Goal: Task Accomplishment & Management: Complete application form

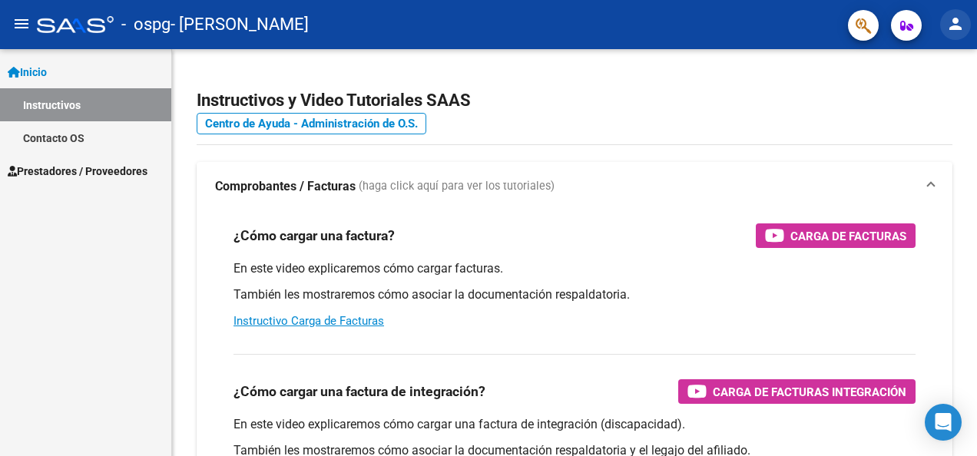
click at [952, 21] on mat-icon "person" at bounding box center [955, 24] width 18 height 18
click at [42, 167] on div at bounding box center [488, 228] width 977 height 456
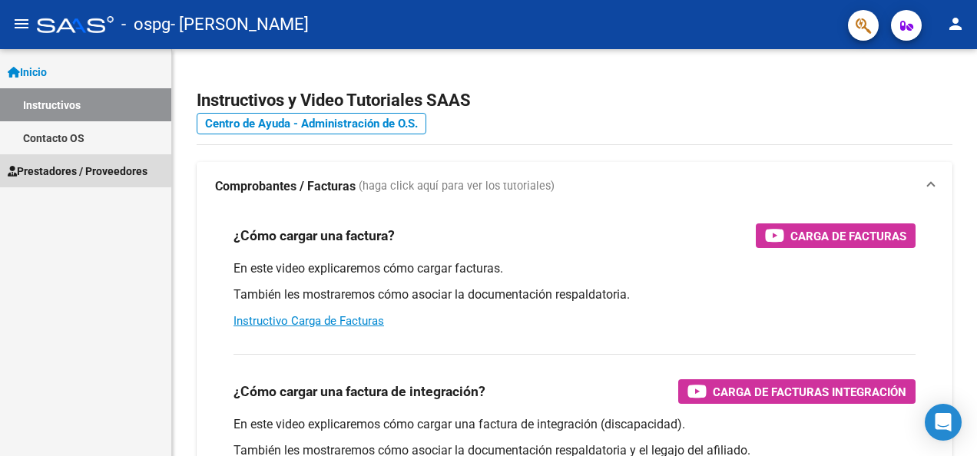
click at [42, 167] on span "Prestadores / Proveedores" at bounding box center [78, 171] width 140 height 17
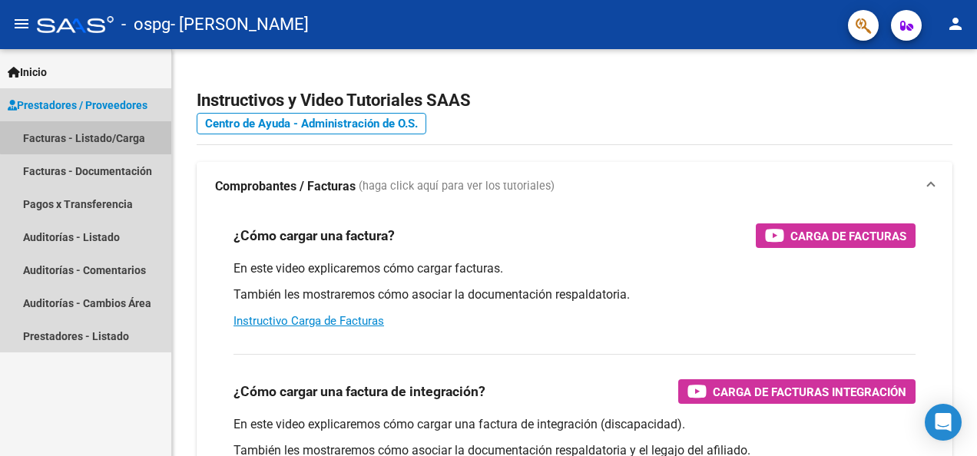
click at [88, 137] on link "Facturas - Listado/Carga" at bounding box center [85, 137] width 171 height 33
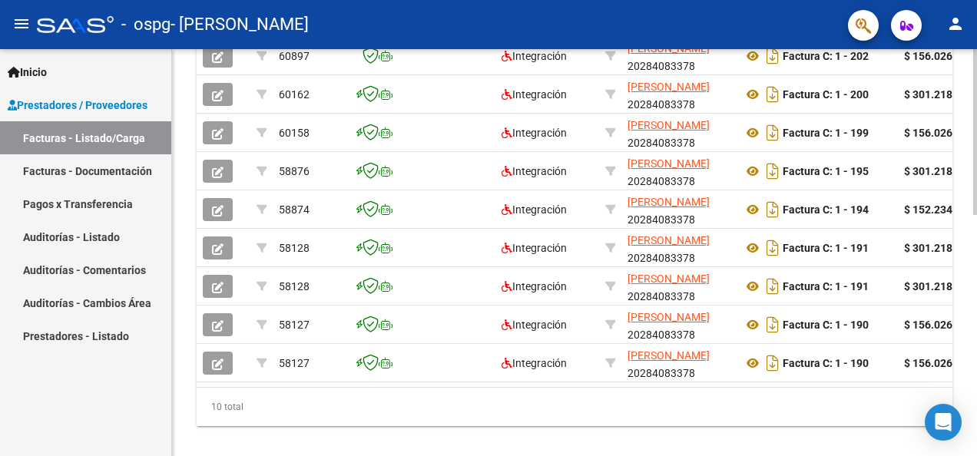
scroll to position [523, 0]
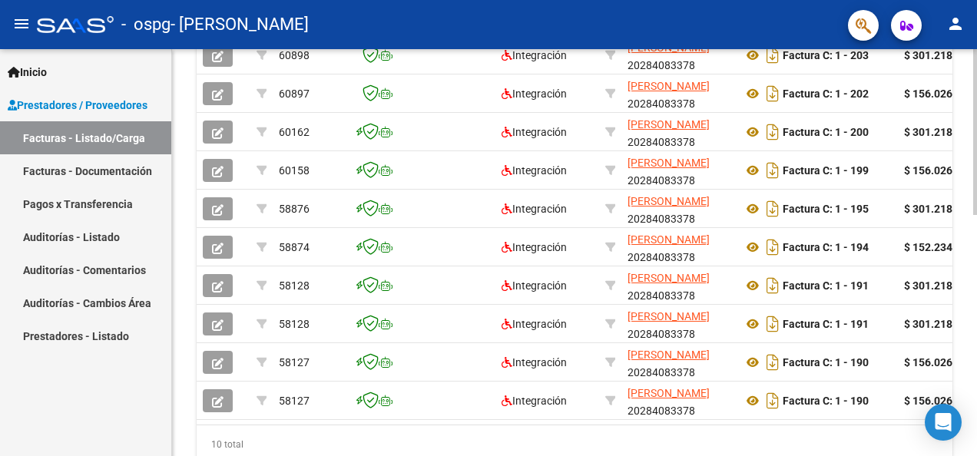
click at [976, 305] on div at bounding box center [975, 349] width 4 height 166
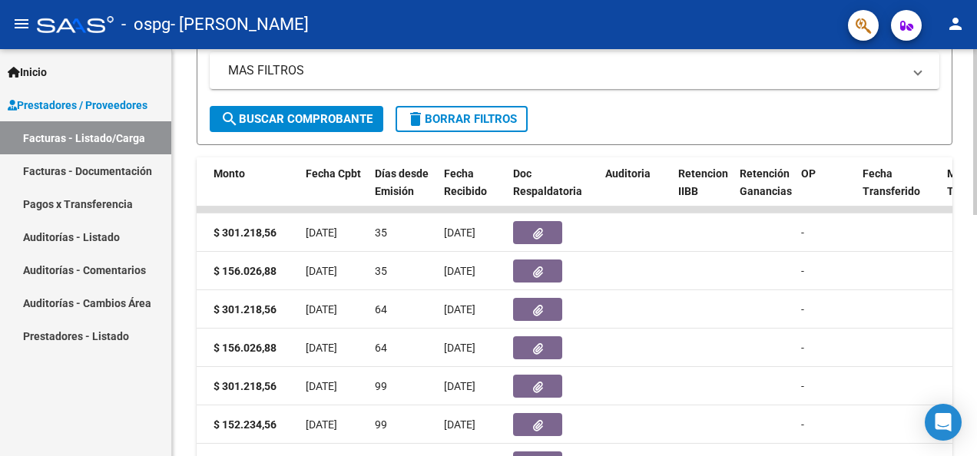
scroll to position [331, 0]
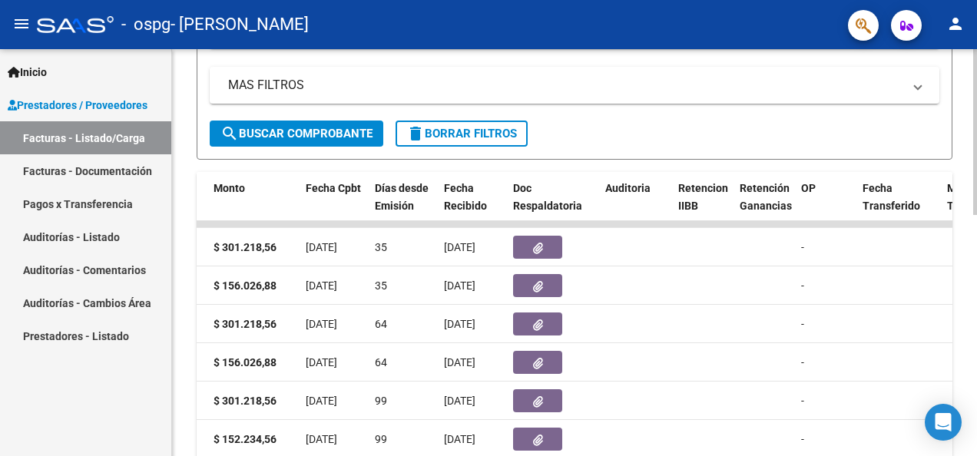
click at [976, 215] on html "menu - ospg - [PERSON_NAME] N person Inicio Instructivos Contacto OS Prestadore…" at bounding box center [488, 228] width 977 height 456
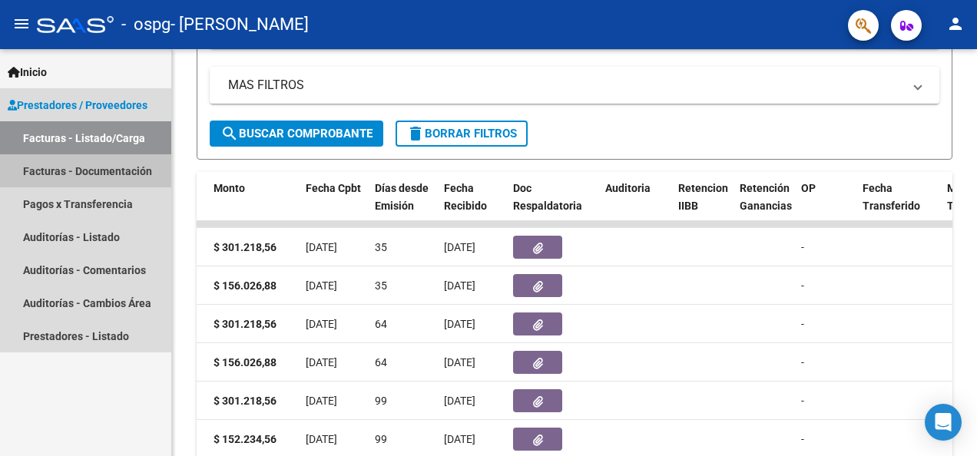
click at [72, 162] on link "Facturas - Documentación" at bounding box center [85, 170] width 171 height 33
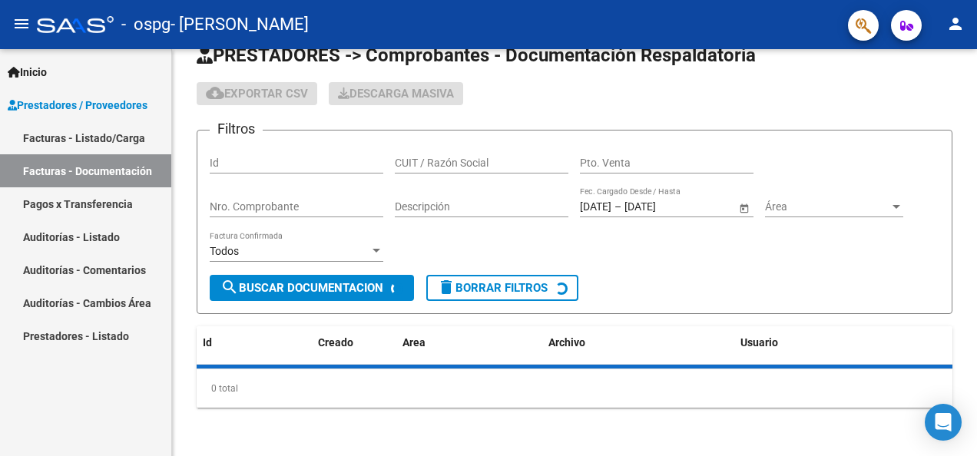
scroll to position [331, 0]
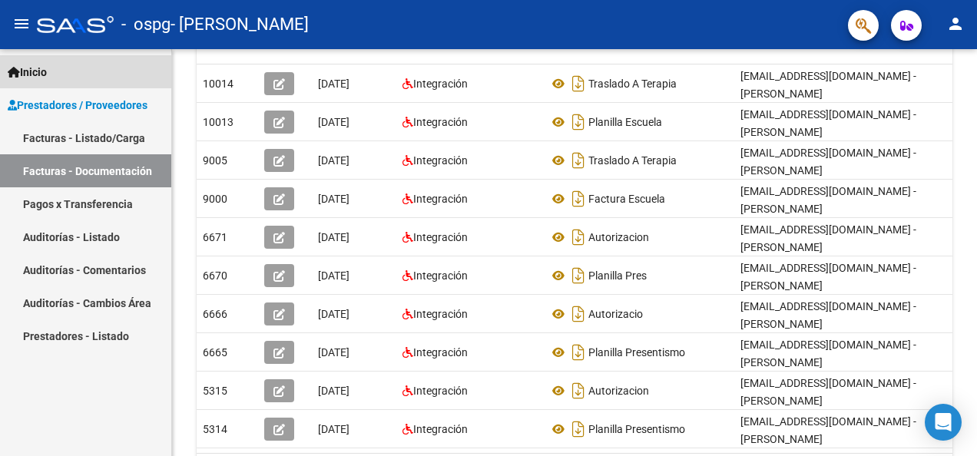
click at [43, 72] on span "Inicio" at bounding box center [27, 72] width 39 height 17
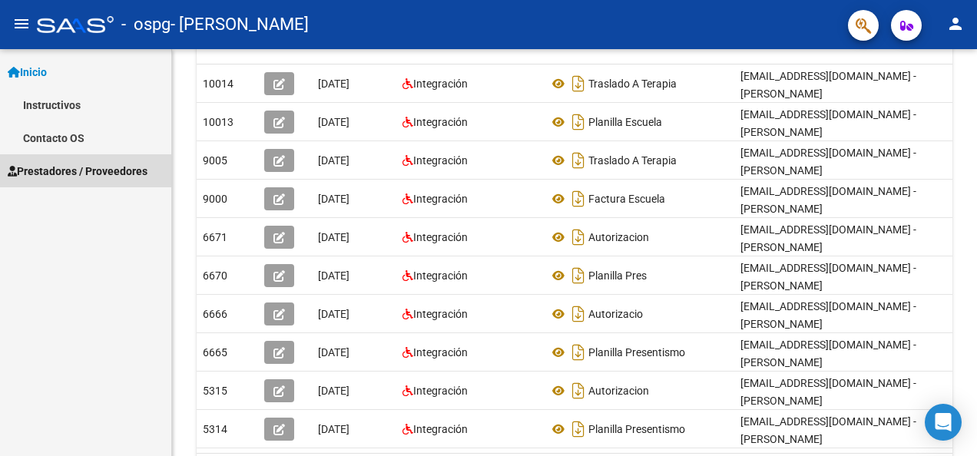
click at [35, 166] on span "Prestadores / Proveedores" at bounding box center [78, 171] width 140 height 17
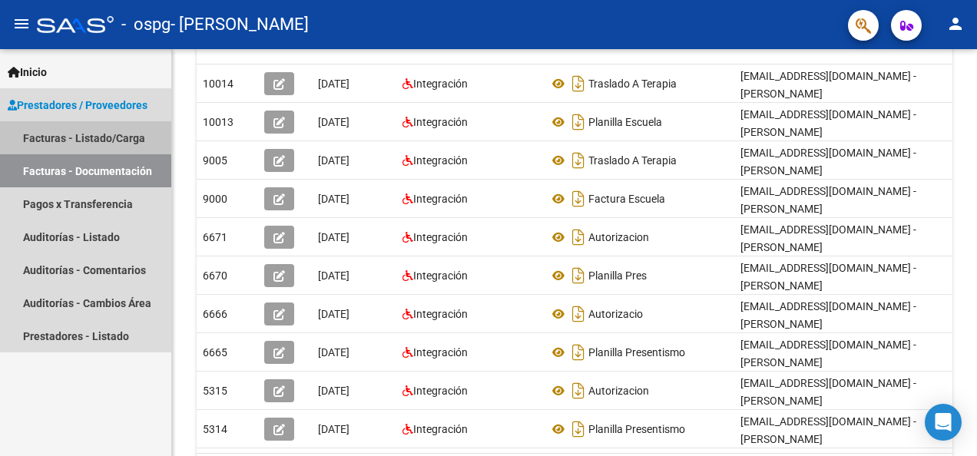
click at [57, 135] on link "Facturas - Listado/Carga" at bounding box center [85, 137] width 171 height 33
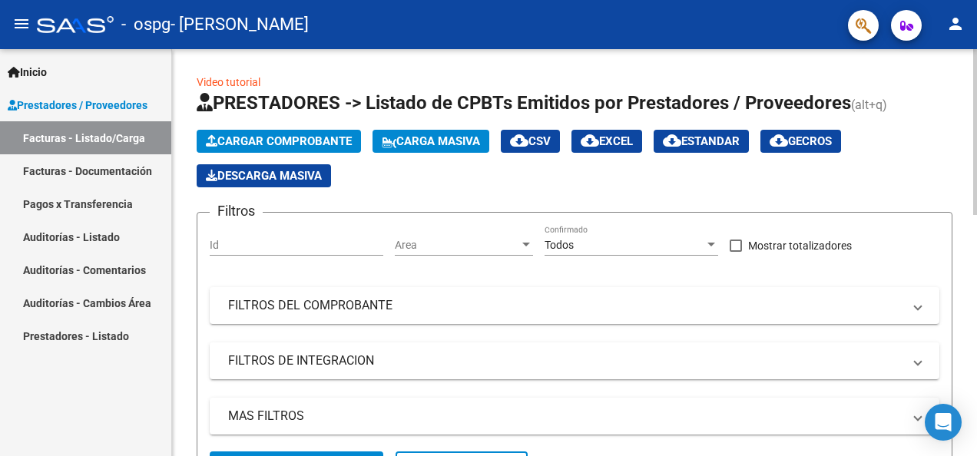
click at [976, 0] on html "menu - ospg - [PERSON_NAME] N person Inicio Instructivos Contacto OS Prestadore…" at bounding box center [488, 228] width 977 height 456
click at [292, 131] on button "Cargar Comprobante" at bounding box center [279, 141] width 164 height 23
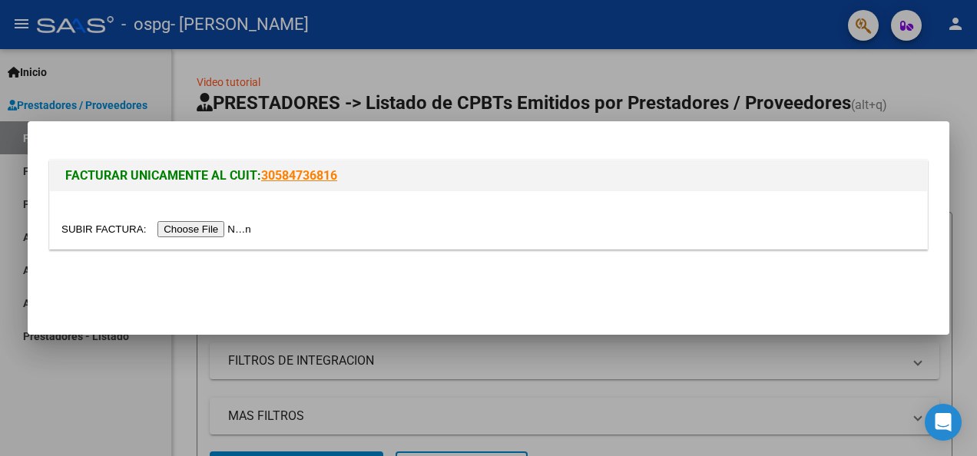
click at [168, 227] on input "file" at bounding box center [158, 229] width 194 height 16
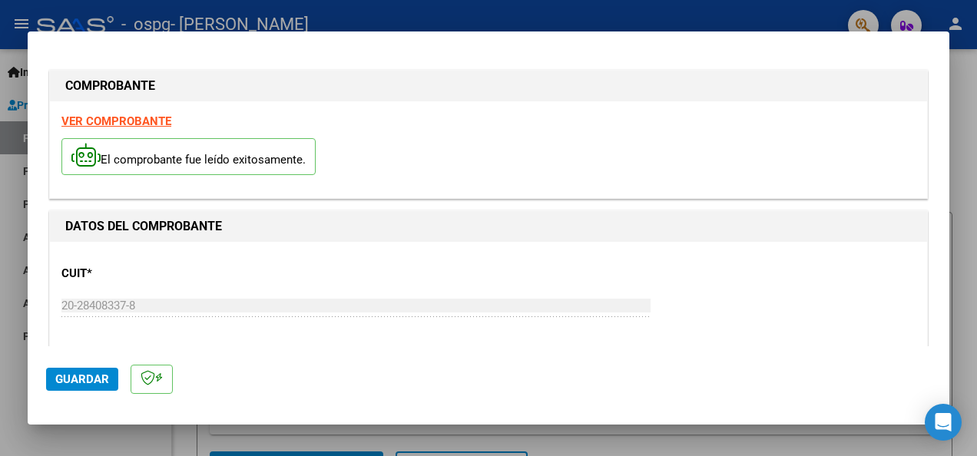
click at [119, 122] on strong "VER COMPROBANTE" at bounding box center [116, 121] width 110 height 14
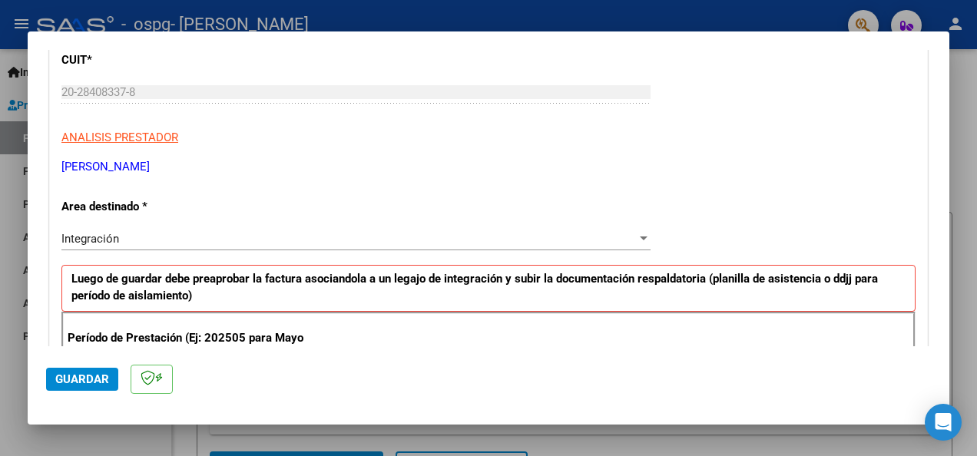
scroll to position [240, 0]
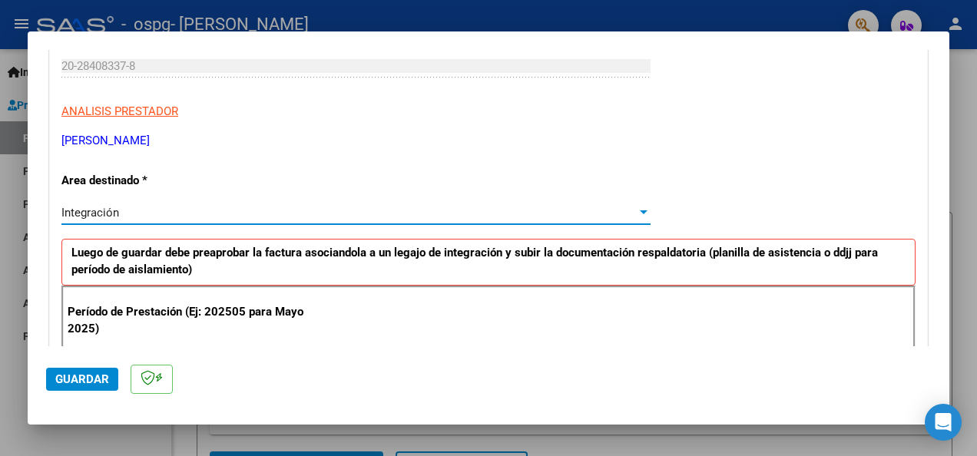
click at [622, 210] on div "Integración" at bounding box center [348, 213] width 575 height 14
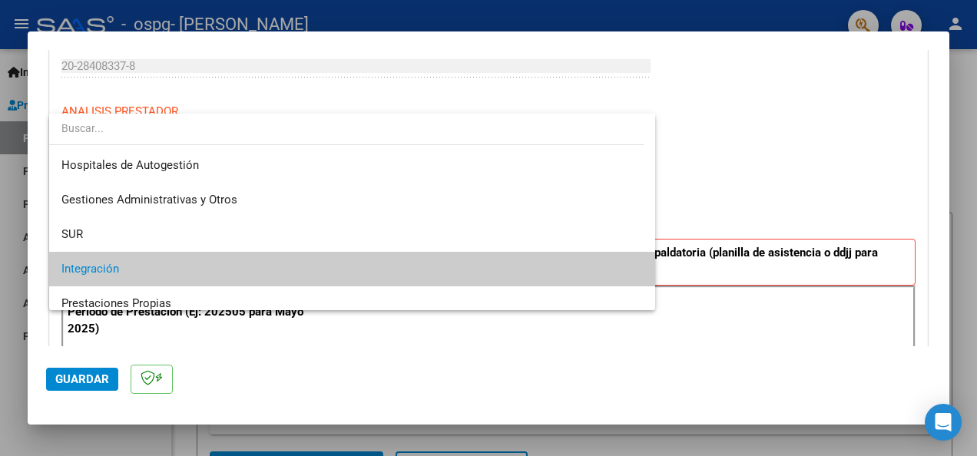
scroll to position [57, 0]
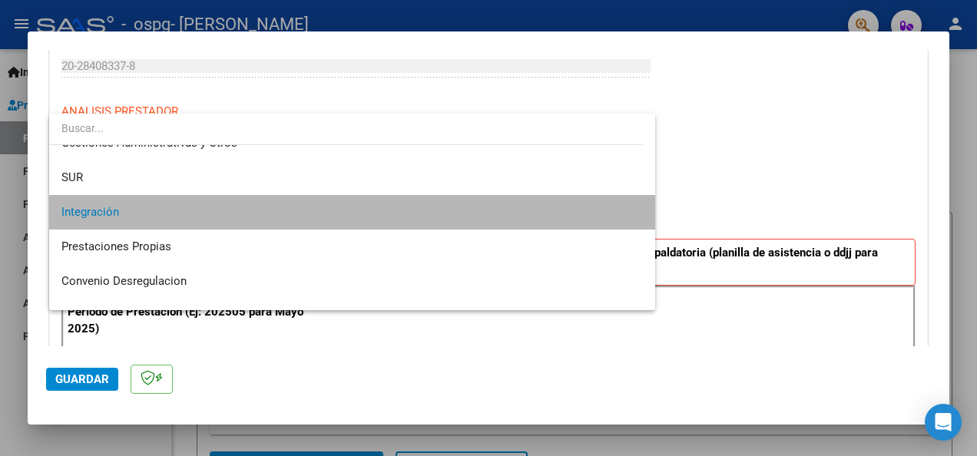
click at [622, 210] on span "Integración" at bounding box center [351, 212] width 581 height 35
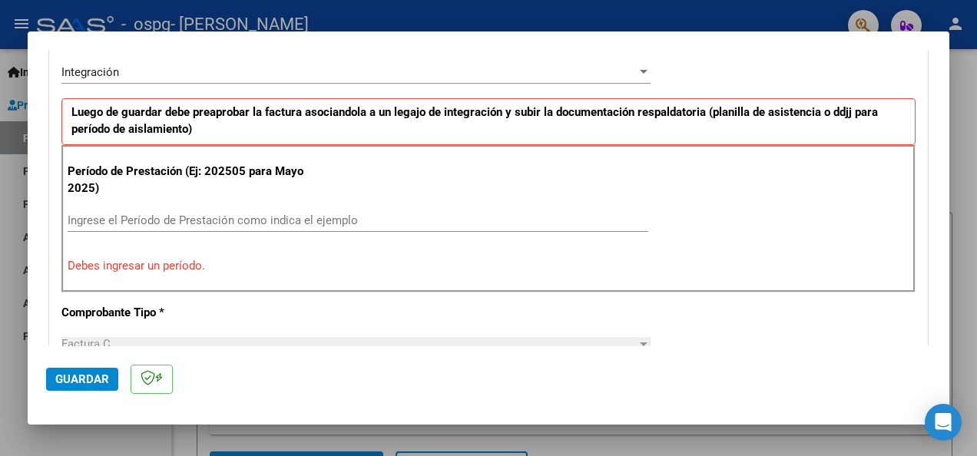
scroll to position [377, 0]
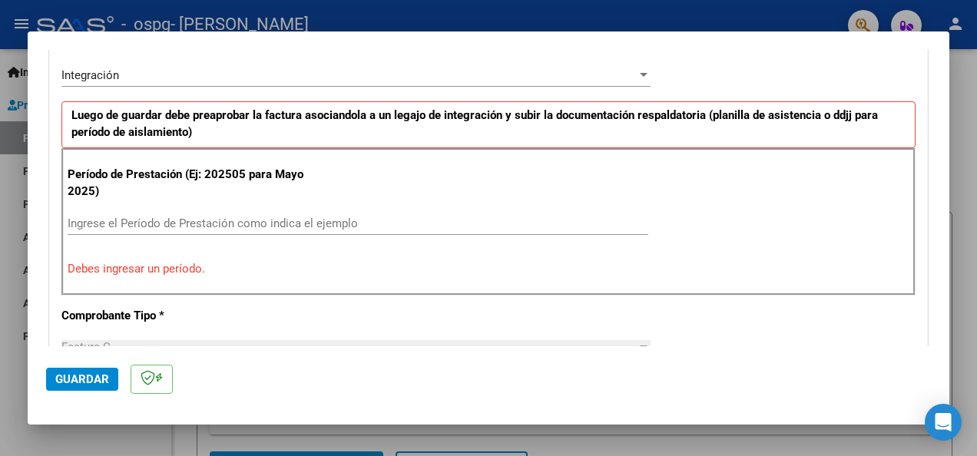
click at [296, 169] on p "Período de Prestación (Ej: 202505 para Mayo 2025)" at bounding box center [194, 183] width 253 height 35
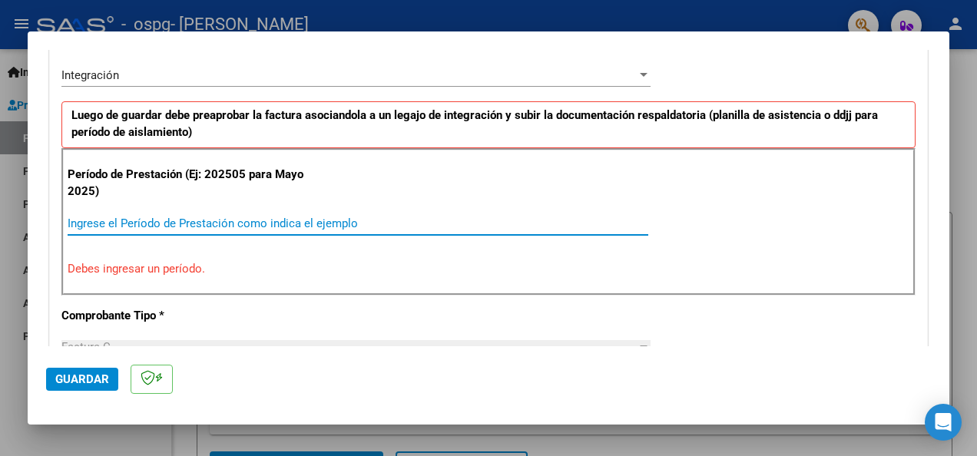
click at [167, 220] on input "Ingrese el Período de Prestación como indica el ejemplo" at bounding box center [358, 224] width 580 height 14
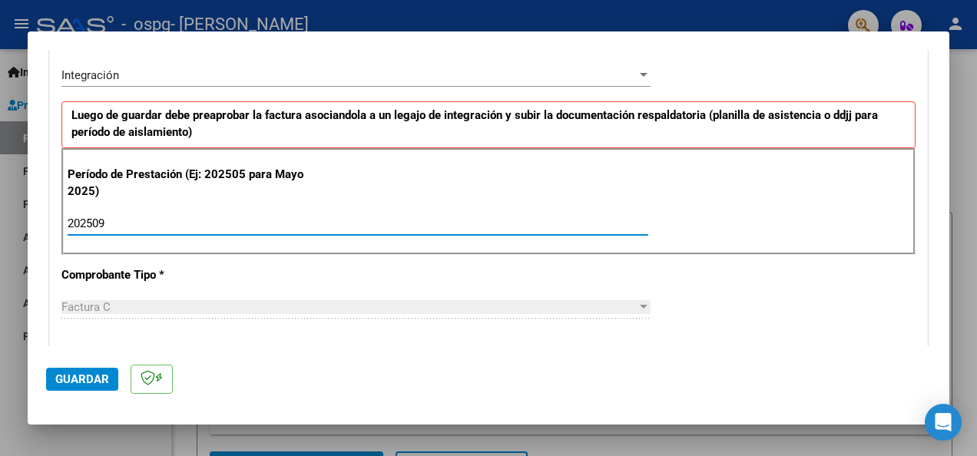
type input "202509"
click at [344, 302] on div "Factura C" at bounding box center [348, 307] width 575 height 14
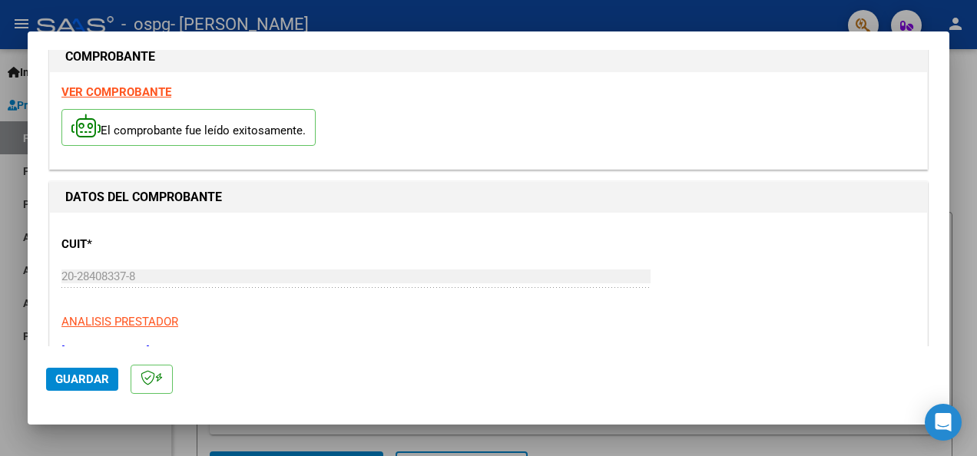
scroll to position [0, 0]
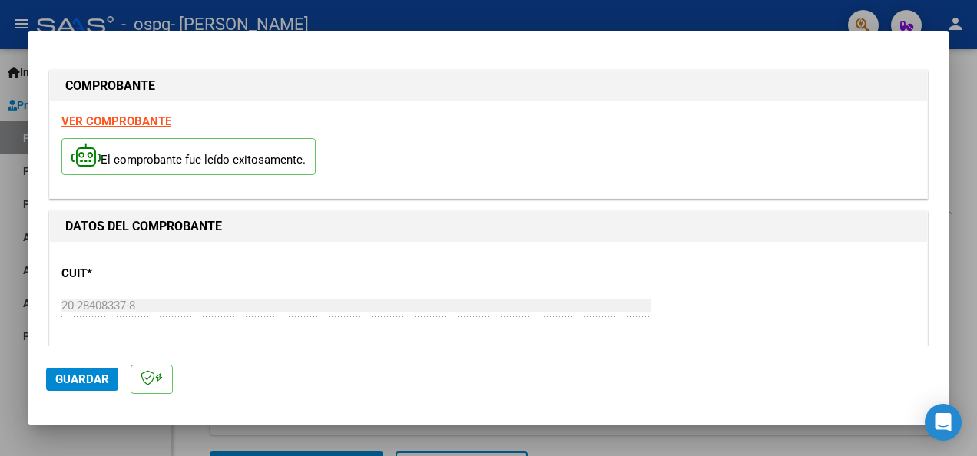
click at [934, 46] on mat-dialog-container "COMPROBANTE VER COMPROBANTE El comprobante fue leído exitosamente. DATOS DEL CO…" at bounding box center [488, 228] width 921 height 394
click at [101, 114] on strong "VER COMPROBANTE" at bounding box center [116, 121] width 110 height 14
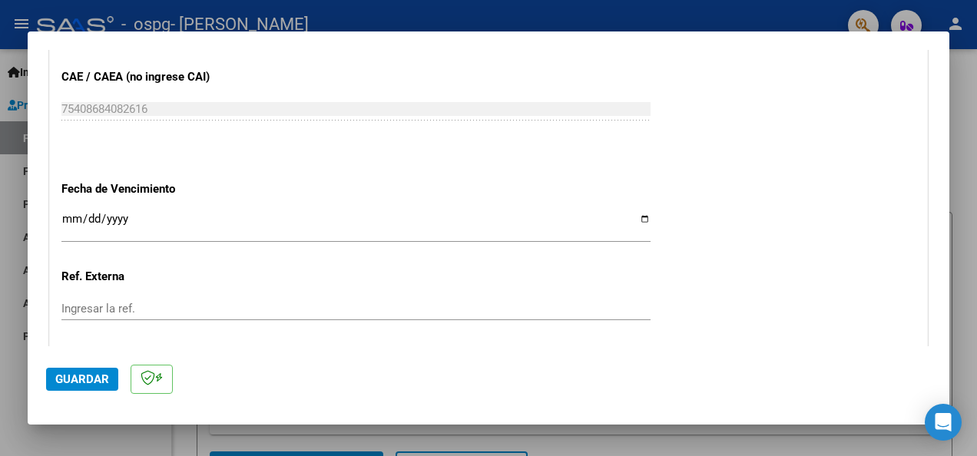
scroll to position [977, 0]
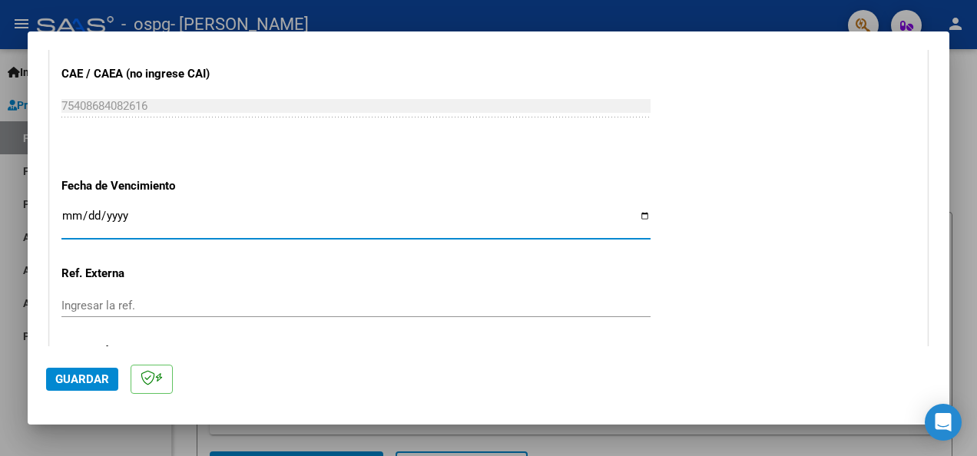
click at [636, 213] on input "Ingresar la fecha" at bounding box center [355, 222] width 589 height 25
type input "[DATE]"
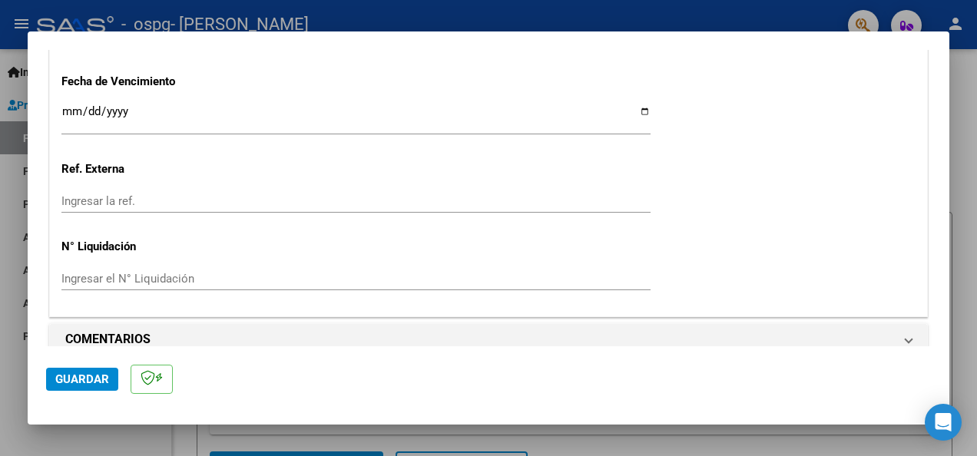
scroll to position [1097, 0]
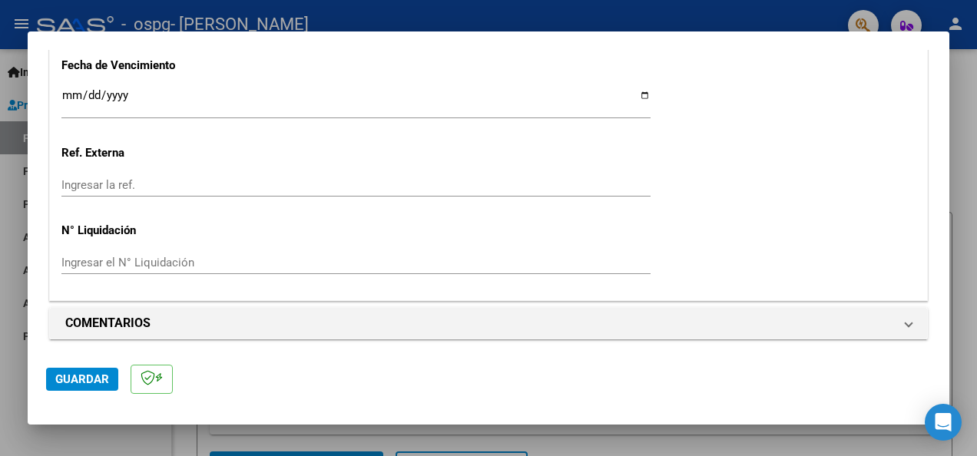
click at [81, 183] on input "Ingresar la ref." at bounding box center [355, 185] width 589 height 14
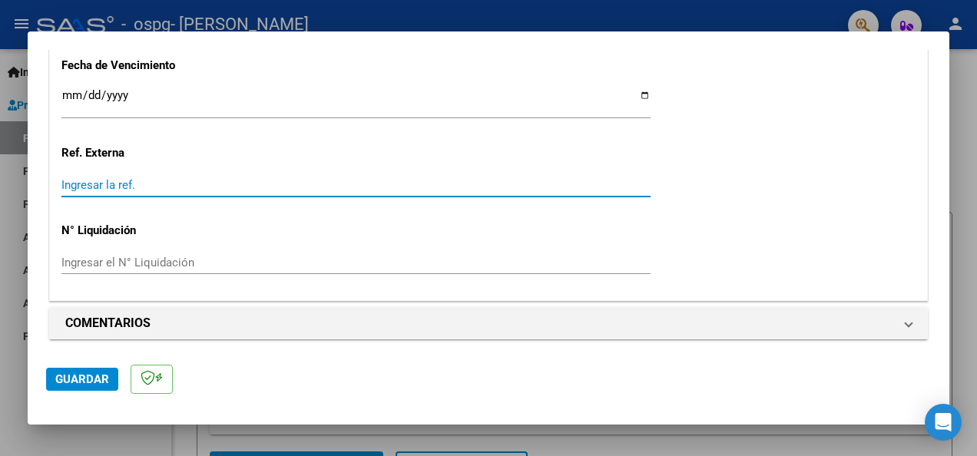
click at [81, 183] on input "Ingresar la ref." at bounding box center [355, 185] width 589 height 14
click at [124, 182] on input "Ingresar la ref." at bounding box center [355, 185] width 589 height 14
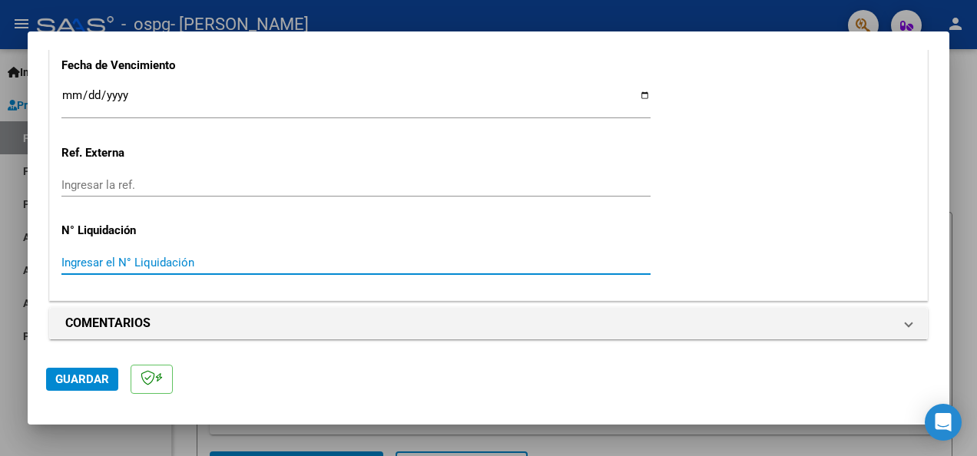
click at [129, 259] on input "Ingresar el N° Liquidación" at bounding box center [355, 263] width 589 height 14
click at [165, 256] on input "Ingresar el N° Liquidación" at bounding box center [355, 263] width 589 height 14
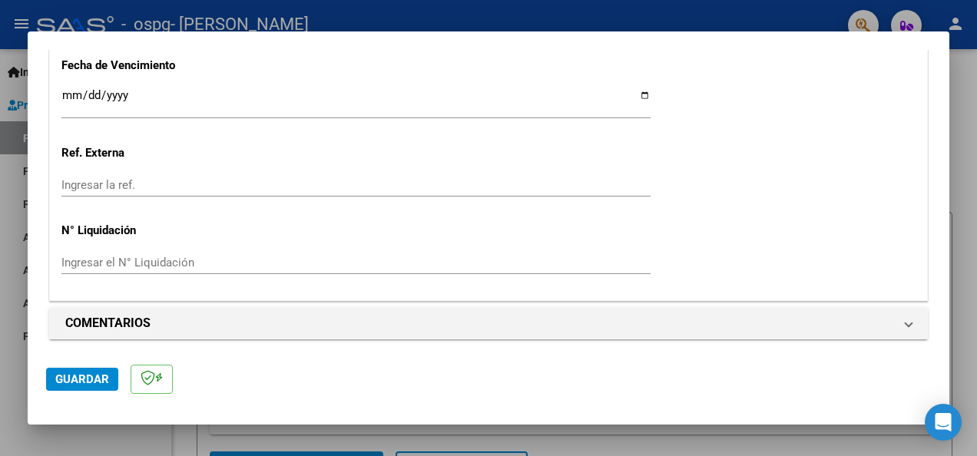
click at [77, 378] on span "Guardar" at bounding box center [82, 379] width 54 height 14
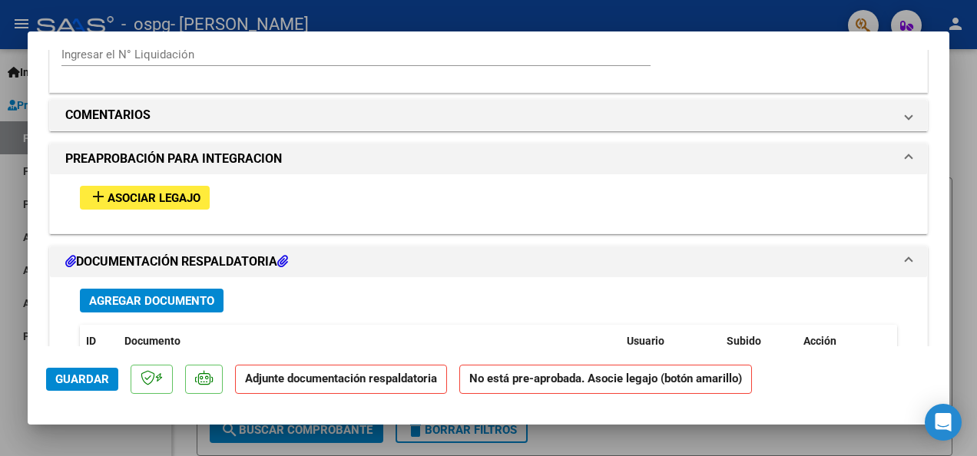
scroll to position [1291, 0]
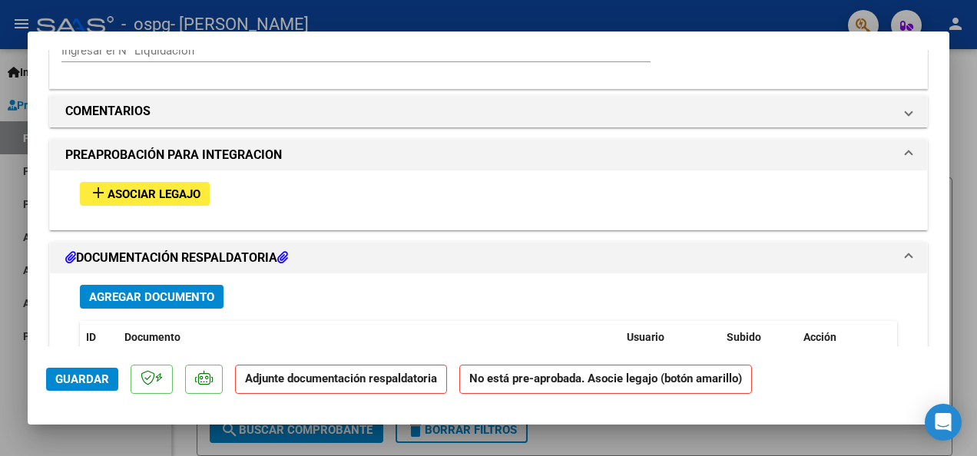
click at [114, 189] on span "Asociar Legajo" at bounding box center [153, 194] width 93 height 14
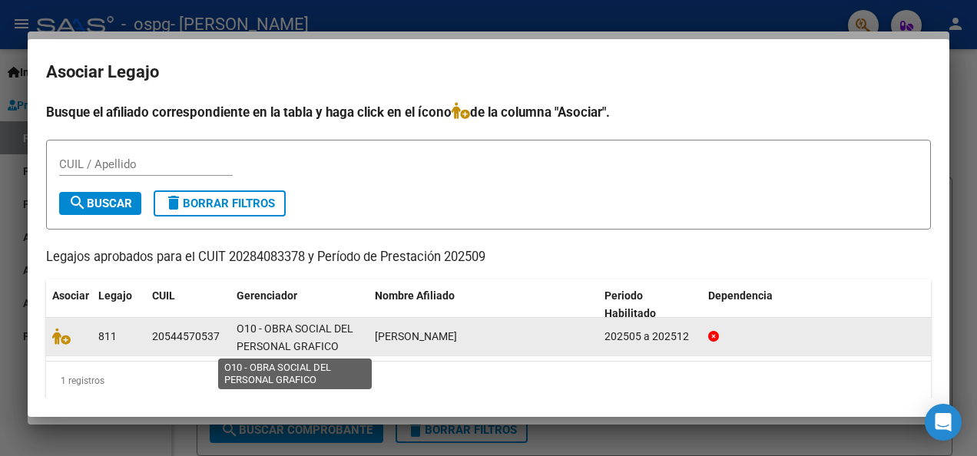
click at [256, 334] on span "O10 - OBRA SOCIAL DEL PERSONAL GRAFICO" at bounding box center [294, 337] width 117 height 30
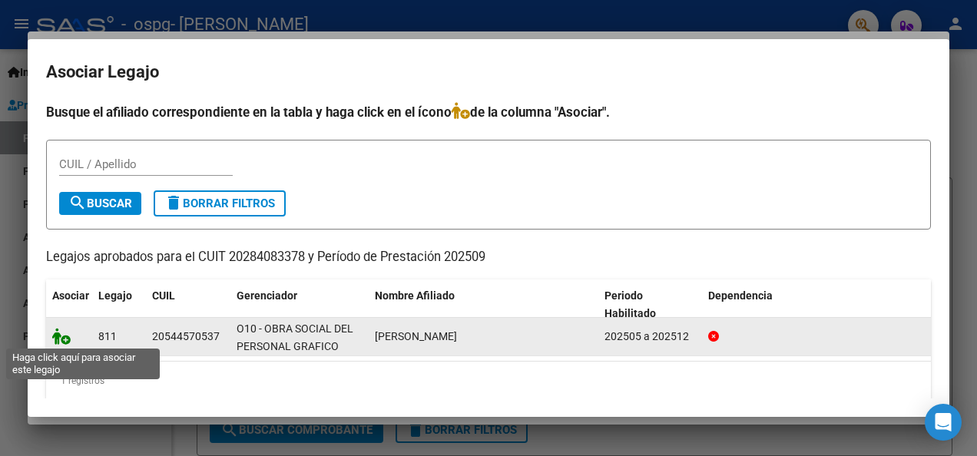
click at [66, 338] on icon at bounding box center [61, 336] width 18 height 17
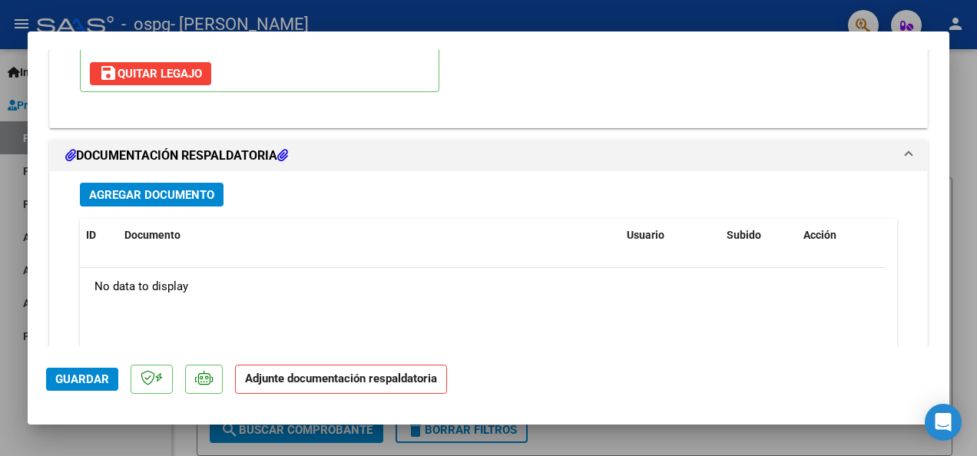
scroll to position [1600, 0]
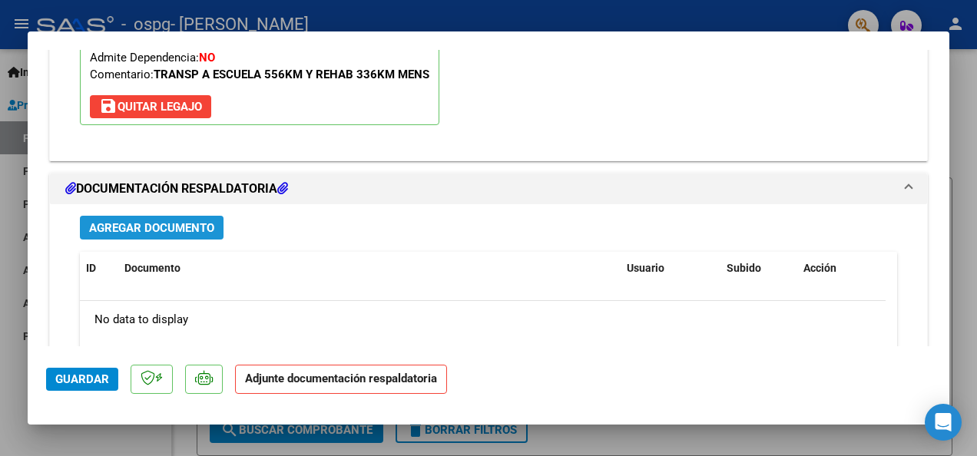
click at [175, 221] on span "Agregar Documento" at bounding box center [151, 228] width 125 height 14
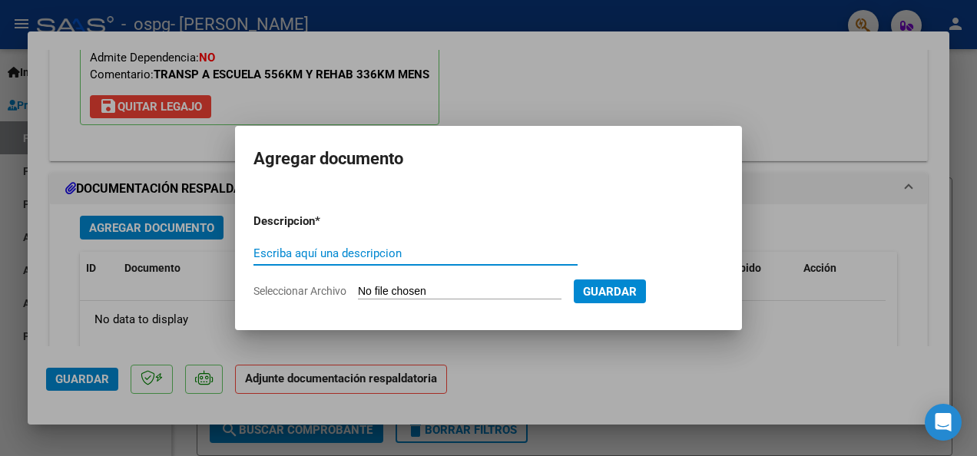
click at [357, 253] on input "Escriba aquí una descripcion" at bounding box center [415, 253] width 324 height 14
click at [273, 252] on input "Escriba aquí una descripcion" at bounding box center [415, 253] width 324 height 14
type input "PLANILLA DE ASISTENCIA"
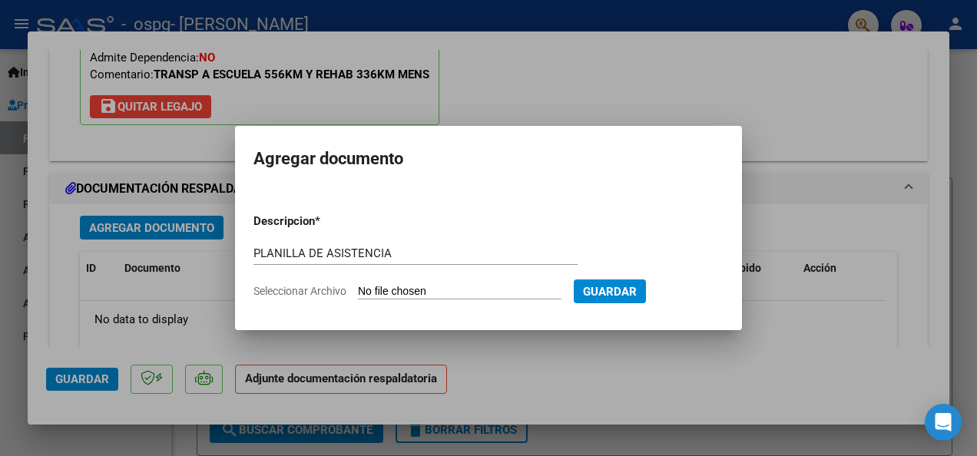
click at [302, 290] on span "Seleccionar Archivo" at bounding box center [299, 291] width 93 height 12
click at [358, 290] on input "Seleccionar Archivo" at bounding box center [459, 292] width 203 height 15
type input "C:\fakepath\[PERSON_NAME] escuela SEPT.pdf"
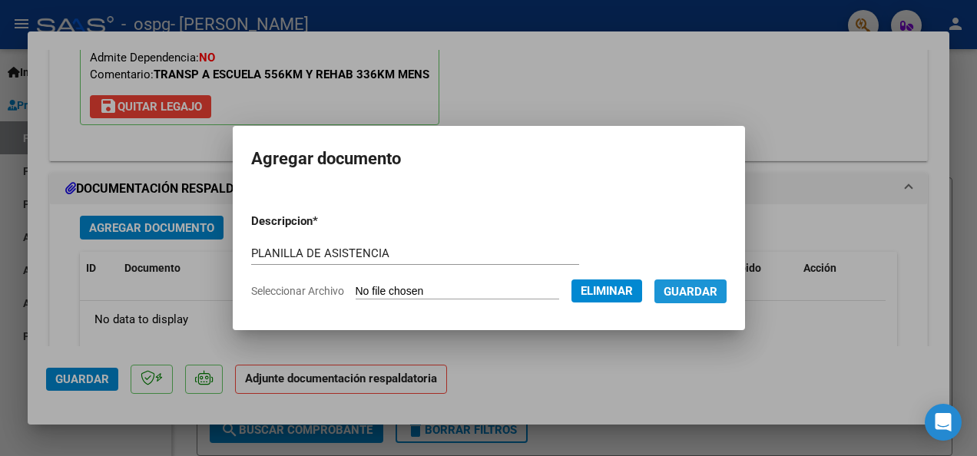
click at [700, 290] on span "Guardar" at bounding box center [690, 292] width 54 height 14
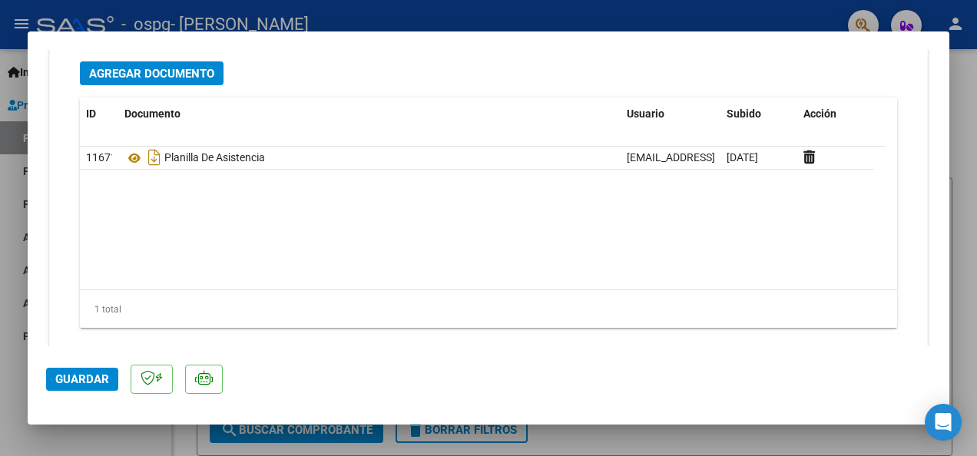
scroll to position [1779, 0]
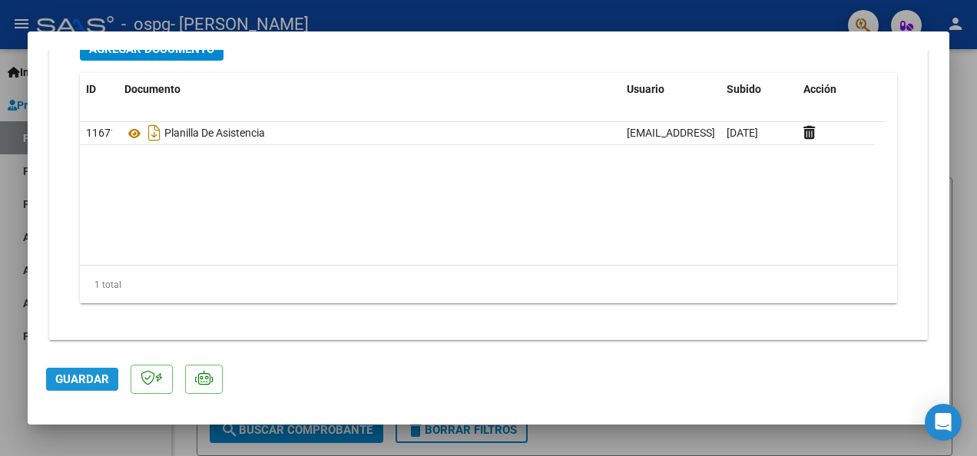
click at [87, 381] on span "Guardar" at bounding box center [82, 379] width 54 height 14
click at [952, 230] on div at bounding box center [488, 228] width 977 height 456
type input "$ 0,00"
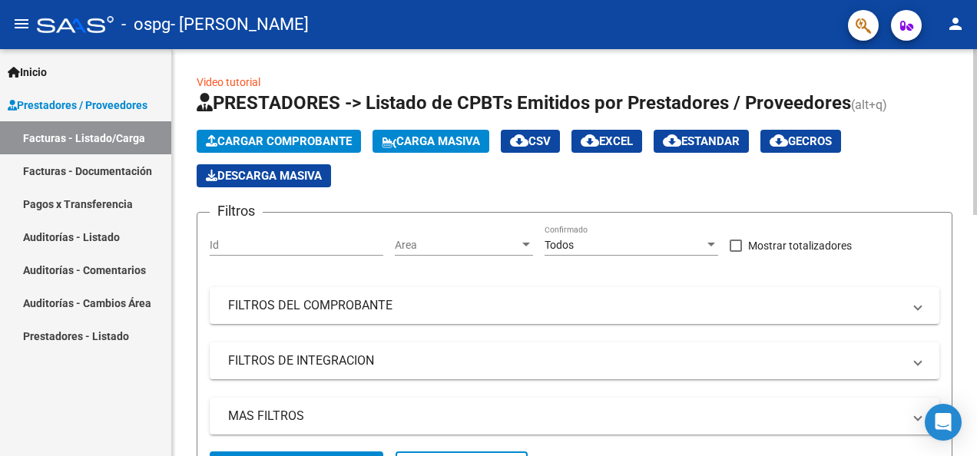
click at [316, 141] on span "Cargar Comprobante" at bounding box center [279, 141] width 146 height 14
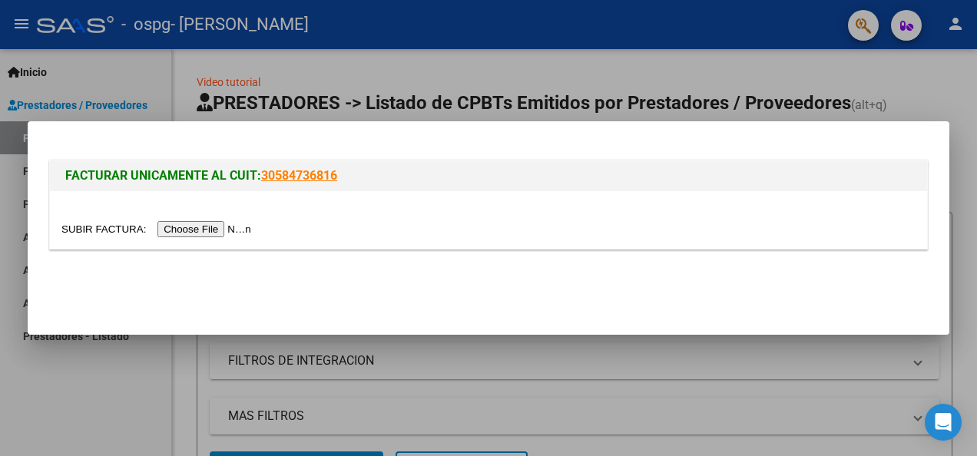
click at [193, 228] on input "file" at bounding box center [158, 229] width 194 height 16
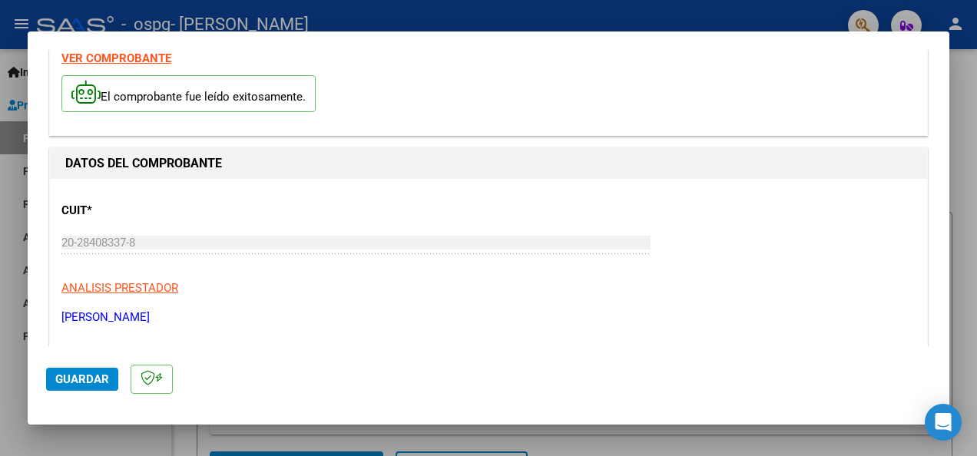
scroll to position [0, 0]
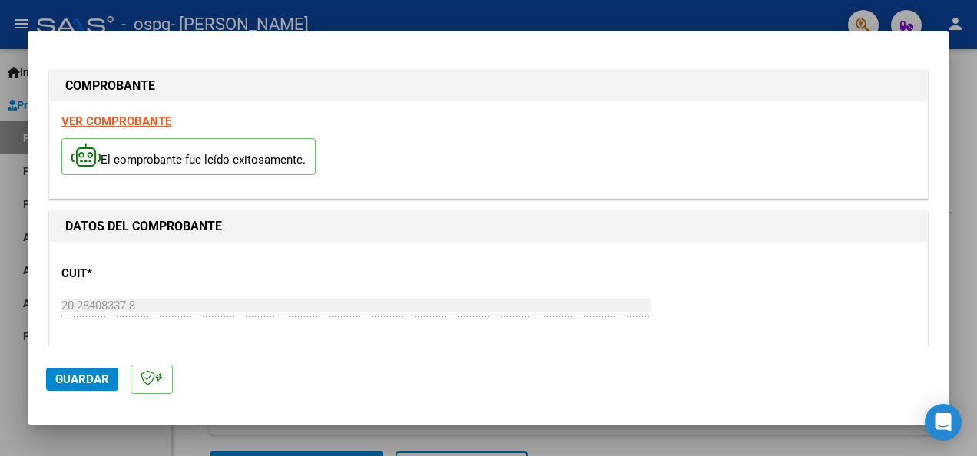
click at [110, 121] on strong "VER COMPROBANTE" at bounding box center [116, 121] width 110 height 14
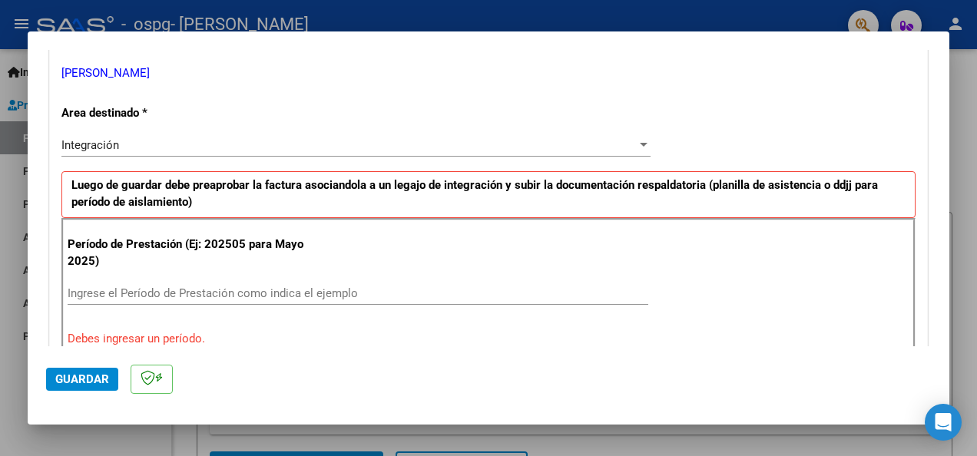
scroll to position [309, 0]
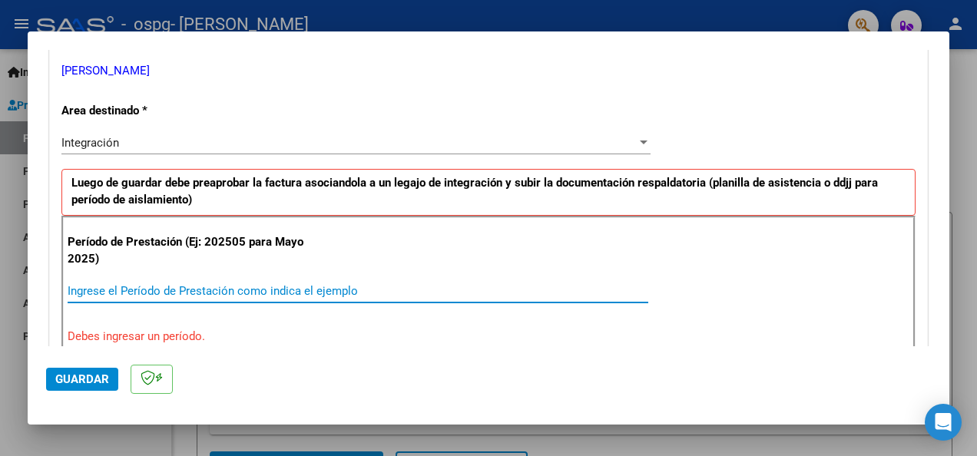
click at [197, 288] on input "Ingrese el Período de Prestación como indica el ejemplo" at bounding box center [358, 291] width 580 height 14
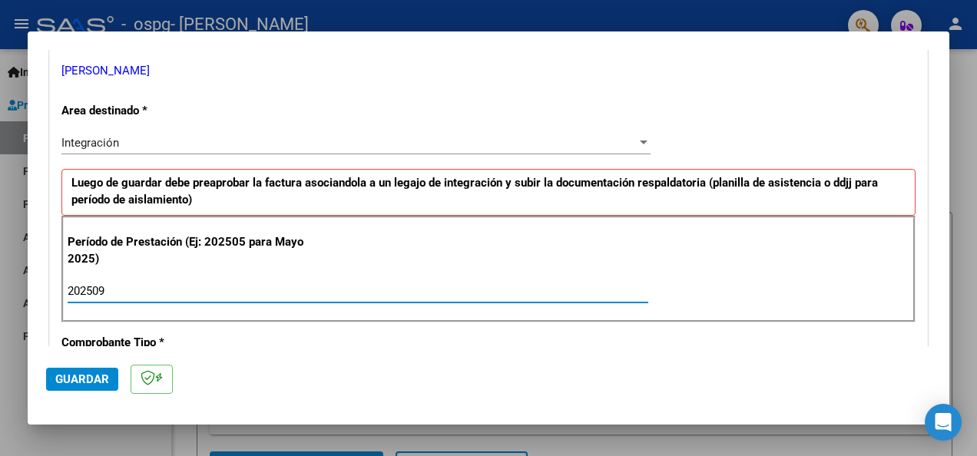
type input "202509"
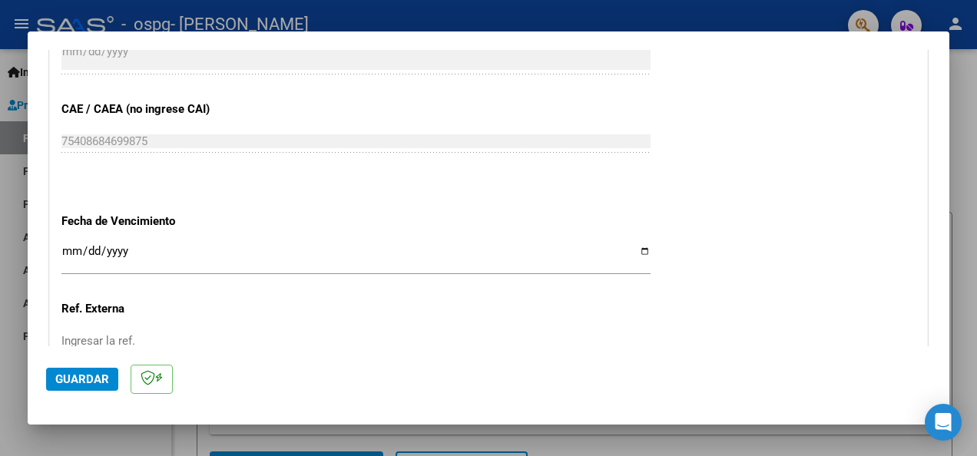
scroll to position [939, 0]
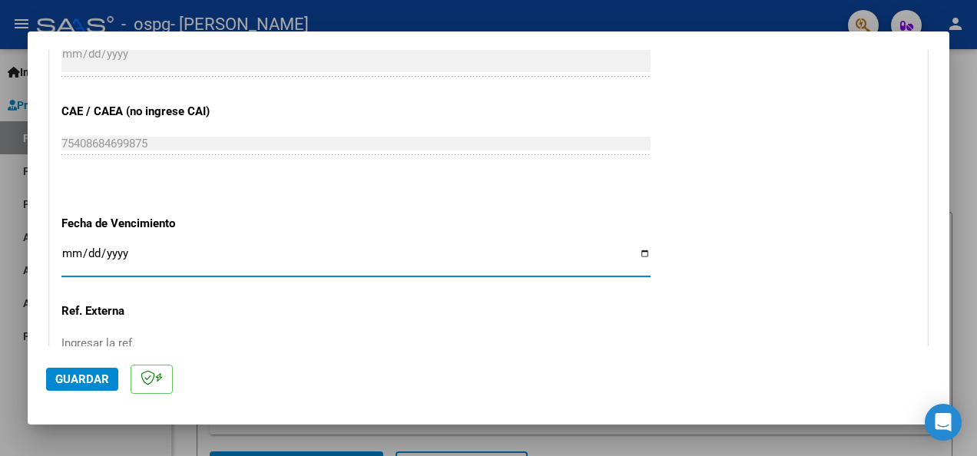
click at [636, 252] on input "Ingresar la fecha" at bounding box center [355, 259] width 589 height 25
type input "[DATE]"
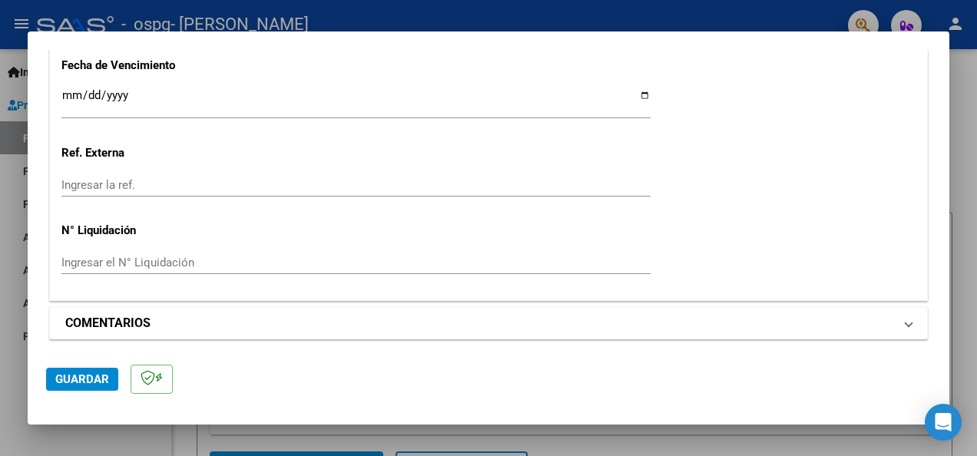
click at [905, 319] on span at bounding box center [908, 323] width 6 height 18
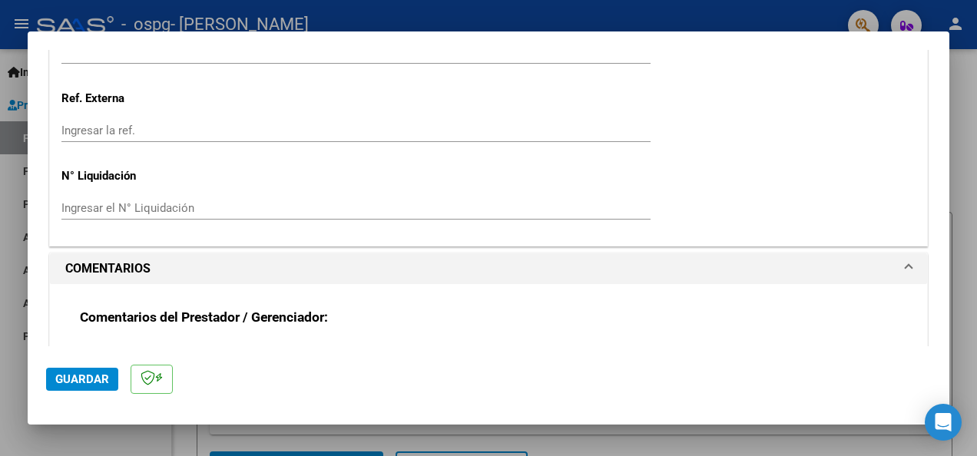
scroll to position [1245, 0]
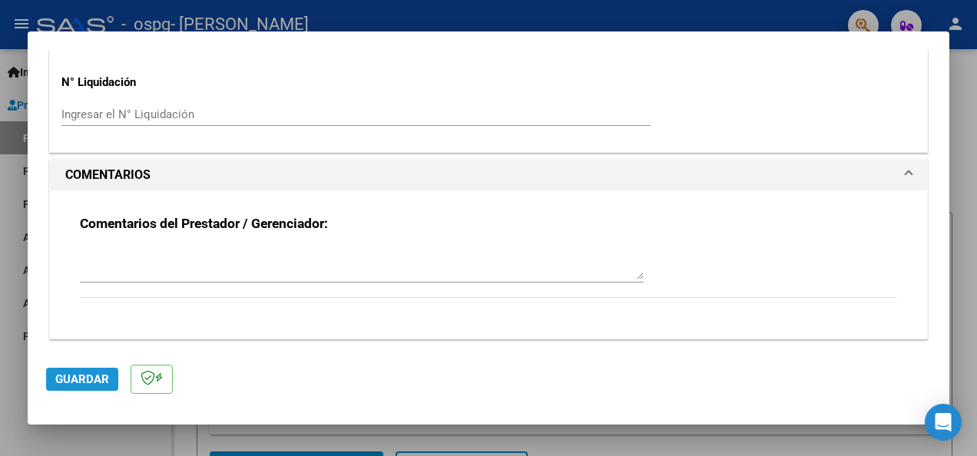
click at [84, 381] on span "Guardar" at bounding box center [82, 379] width 54 height 14
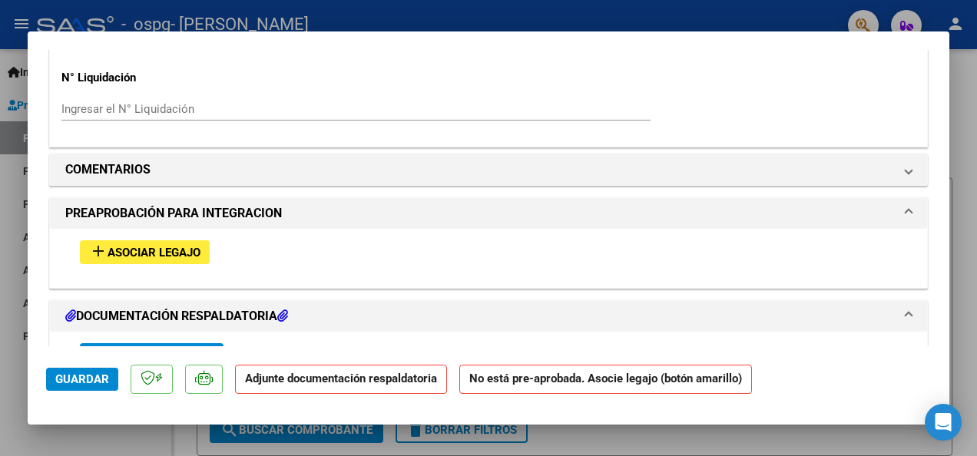
scroll to position [1255, 0]
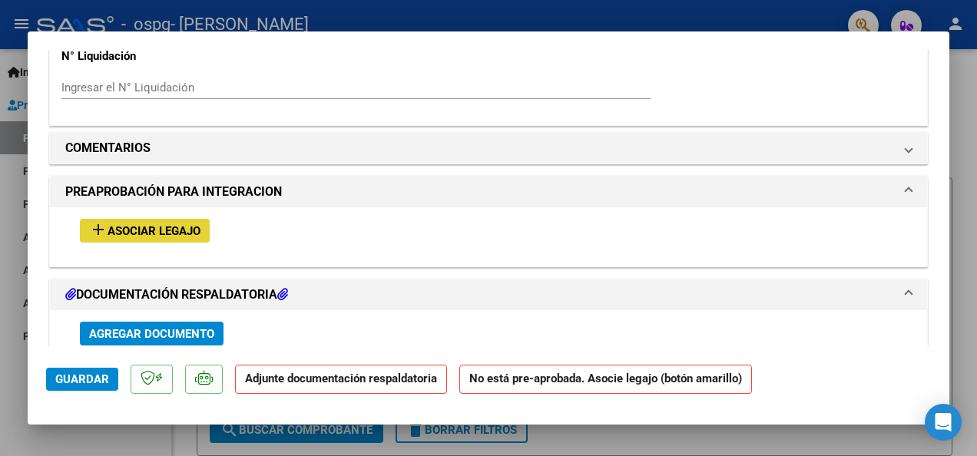
click at [190, 226] on span "Asociar Legajo" at bounding box center [153, 231] width 93 height 14
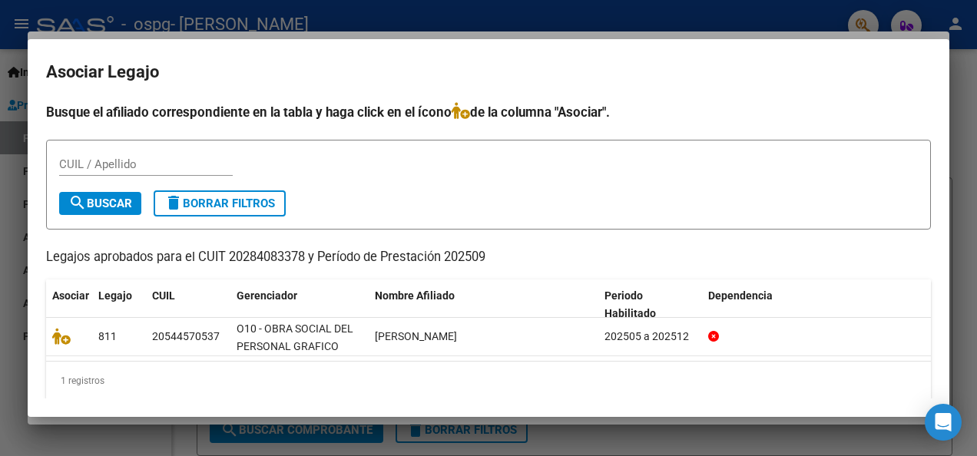
scroll to position [12, 0]
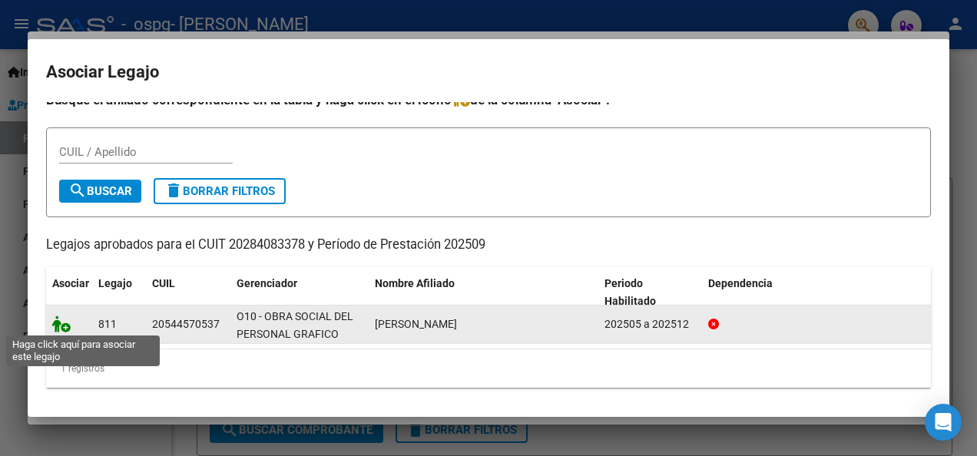
click at [60, 322] on icon at bounding box center [61, 324] width 18 height 17
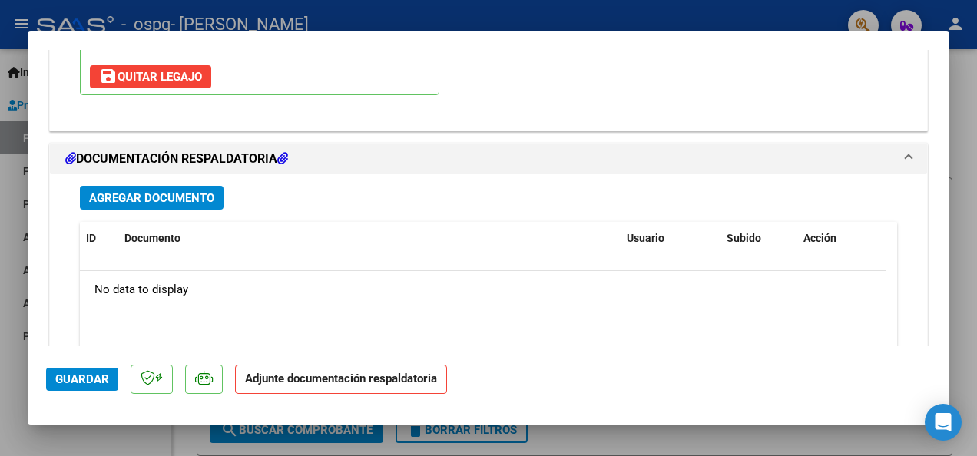
scroll to position [1626, 0]
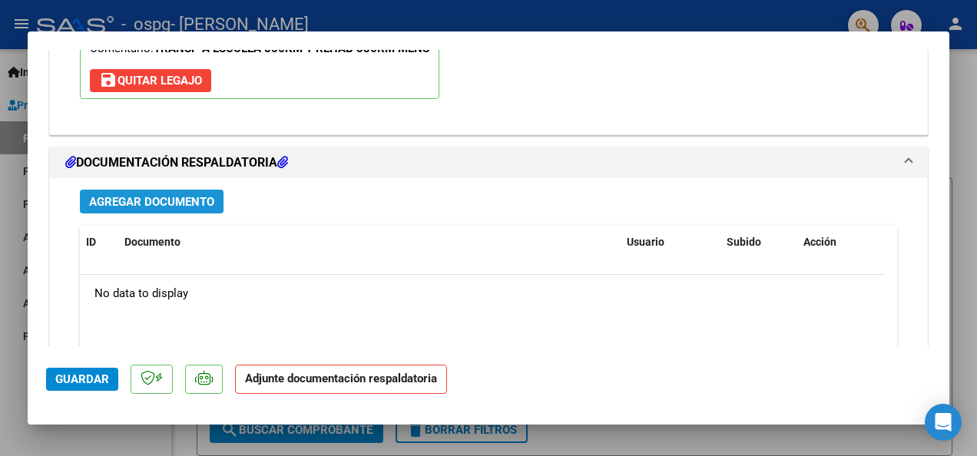
click at [157, 195] on span "Agregar Documento" at bounding box center [151, 202] width 125 height 14
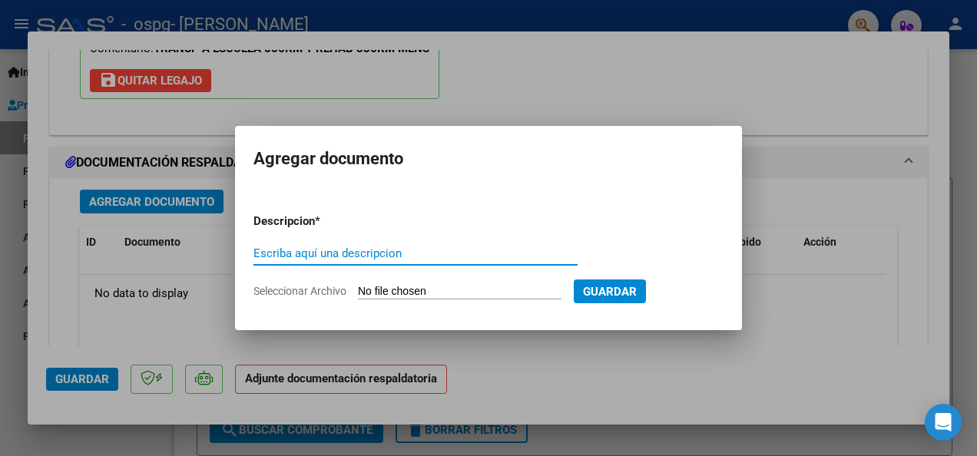
click at [316, 289] on span "Seleccionar Archivo" at bounding box center [299, 291] width 93 height 12
click at [358, 289] on input "Seleccionar Archivo" at bounding box center [459, 292] width 203 height 15
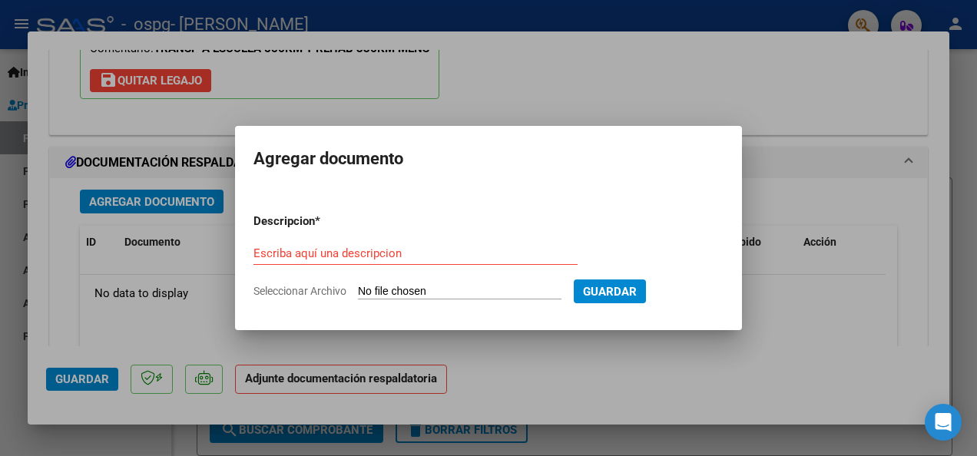
type input "C:\fakepath\[PERSON_NAME] terapia SEPTIEMBRE.pdf"
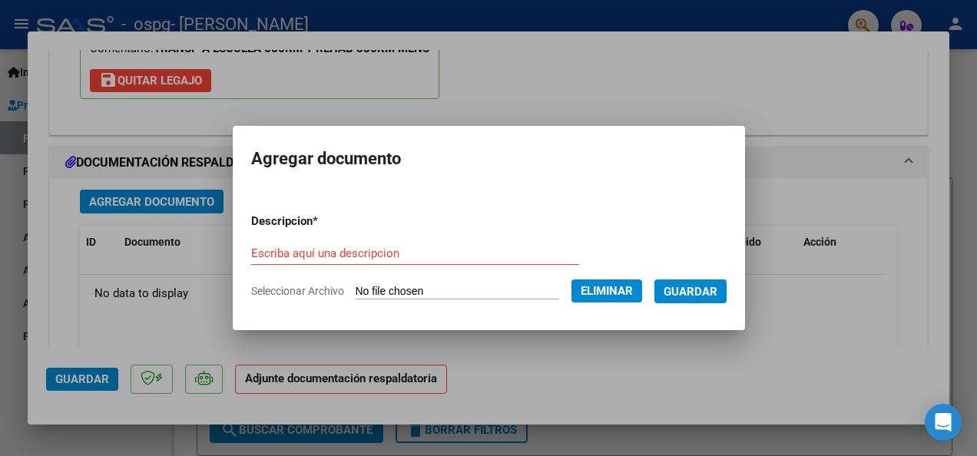
click at [293, 244] on div "Escriba aquí una descripcion" at bounding box center [415, 253] width 328 height 23
click at [295, 250] on input "Escriba aquí una descripcion" at bounding box center [415, 253] width 328 height 14
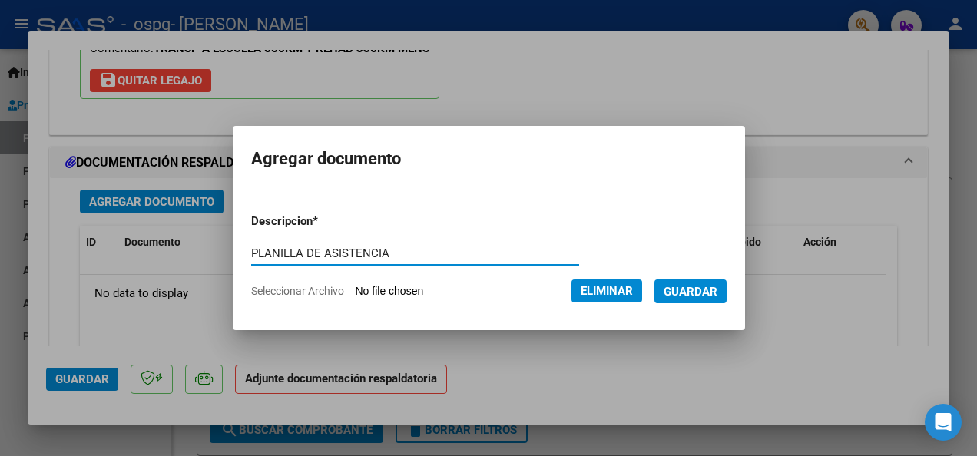
type input "PLANILLA DE ASISTENCIA"
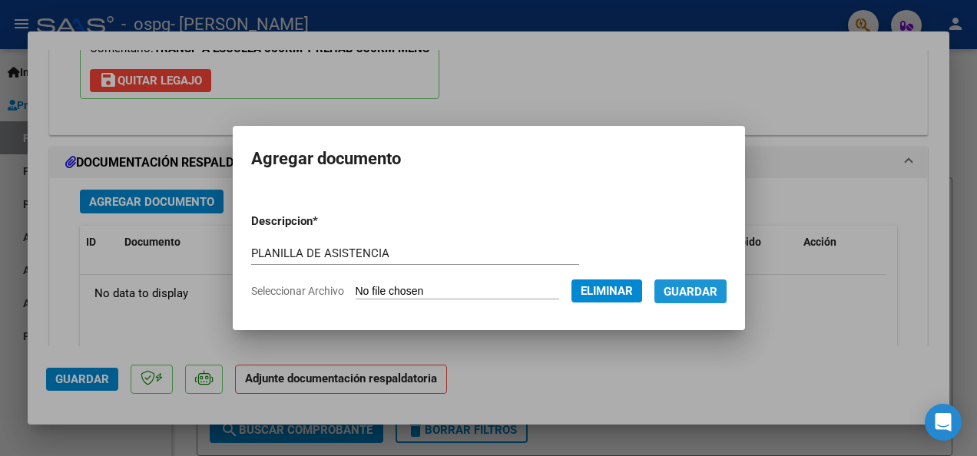
click at [698, 292] on span "Guardar" at bounding box center [690, 292] width 54 height 14
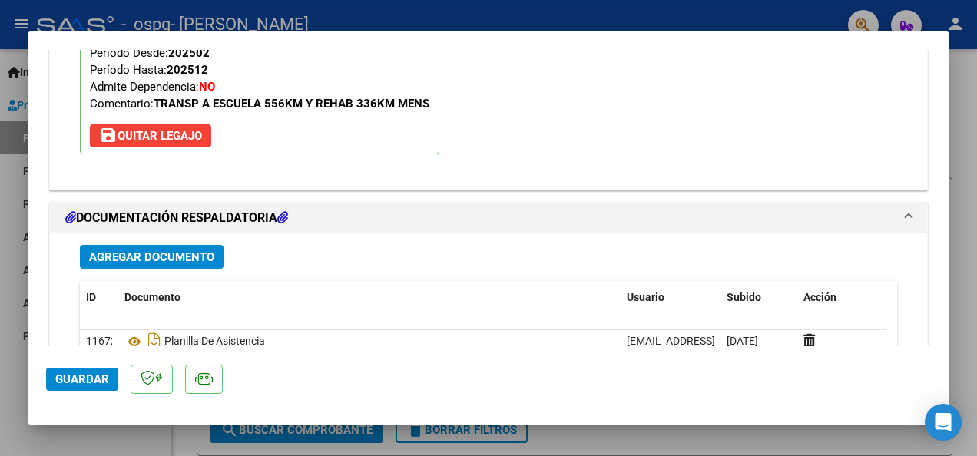
scroll to position [1779, 0]
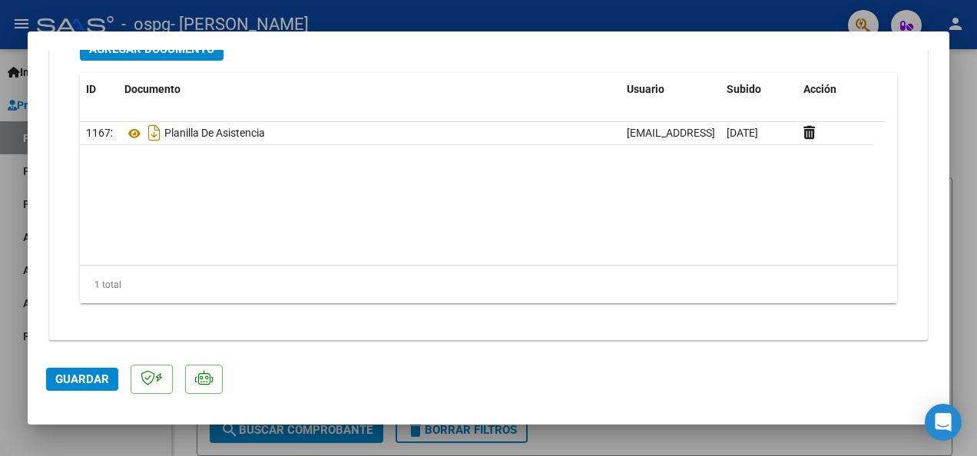
click at [81, 380] on span "Guardar" at bounding box center [82, 379] width 54 height 14
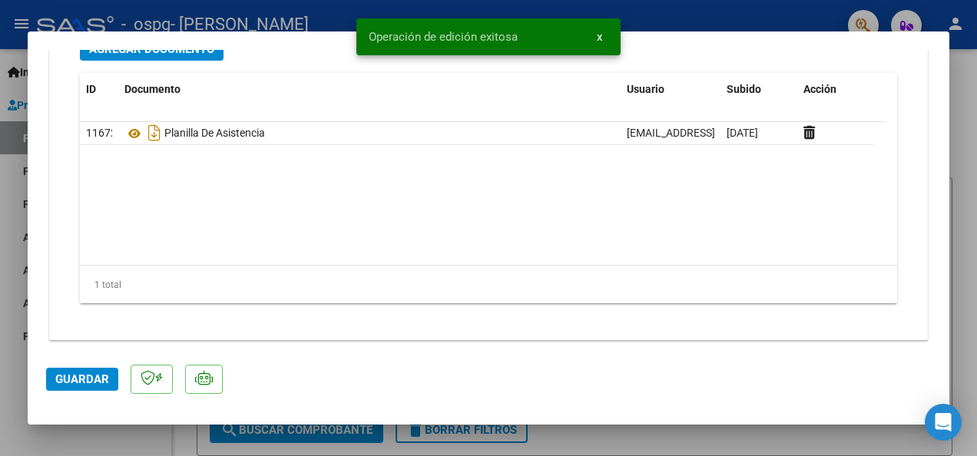
click at [959, 161] on div at bounding box center [488, 228] width 977 height 456
type input "$ 0,00"
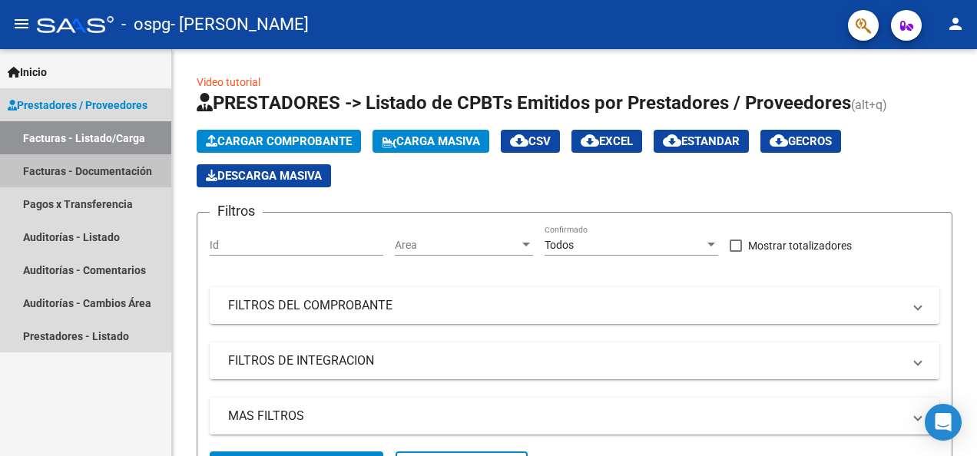
click at [82, 174] on link "Facturas - Documentación" at bounding box center [85, 170] width 171 height 33
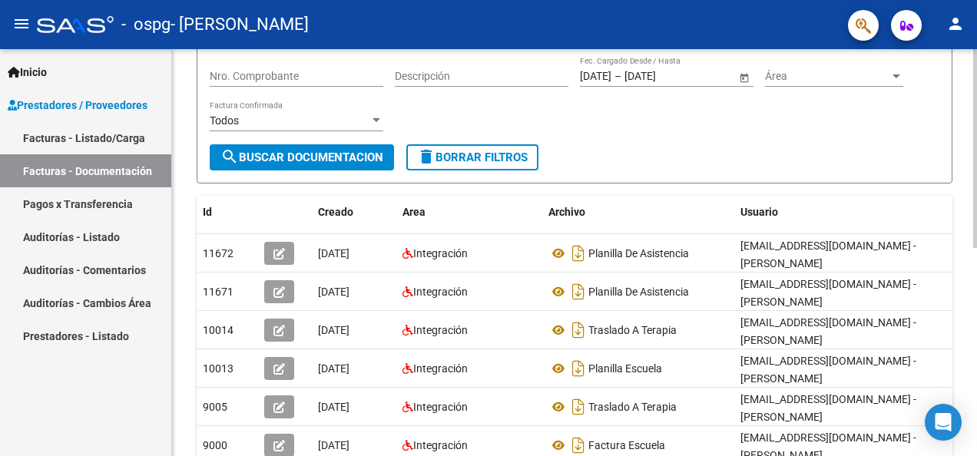
scroll to position [163, 0]
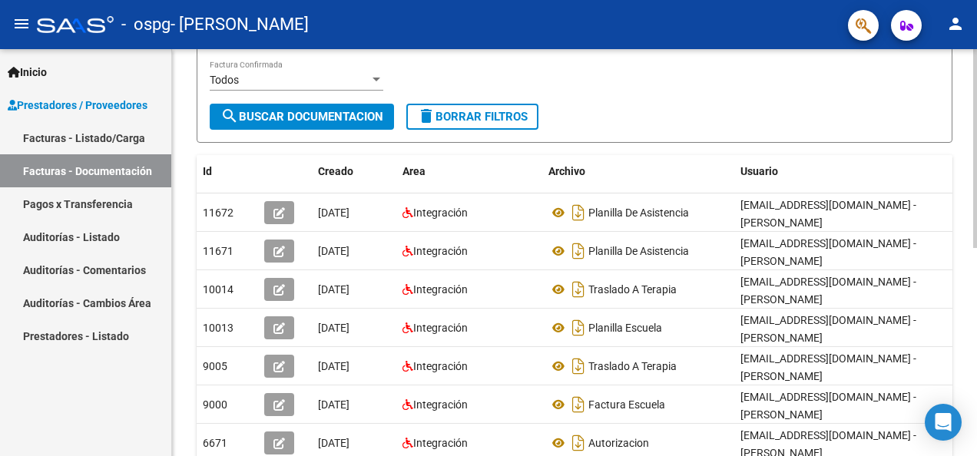
click at [976, 281] on html "menu - ospg - [PERSON_NAME] N person Inicio Instructivos Contacto OS Prestadore…" at bounding box center [488, 228] width 977 height 456
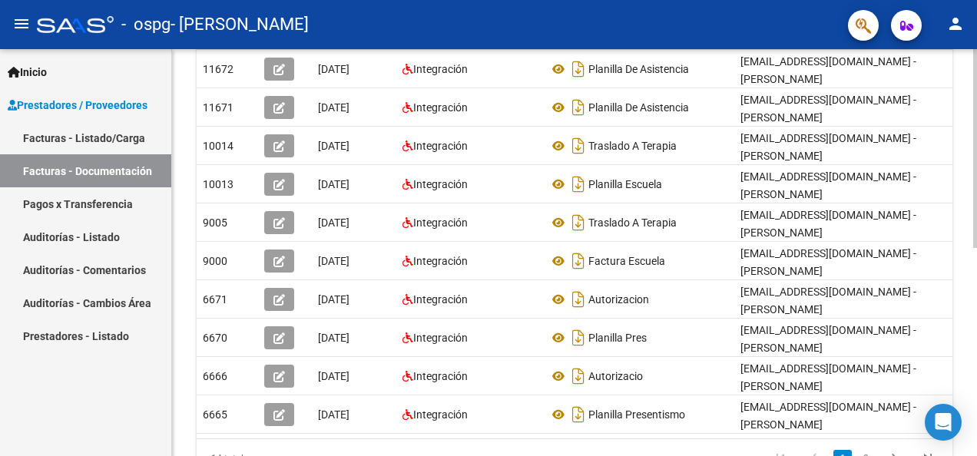
scroll to position [427, 0]
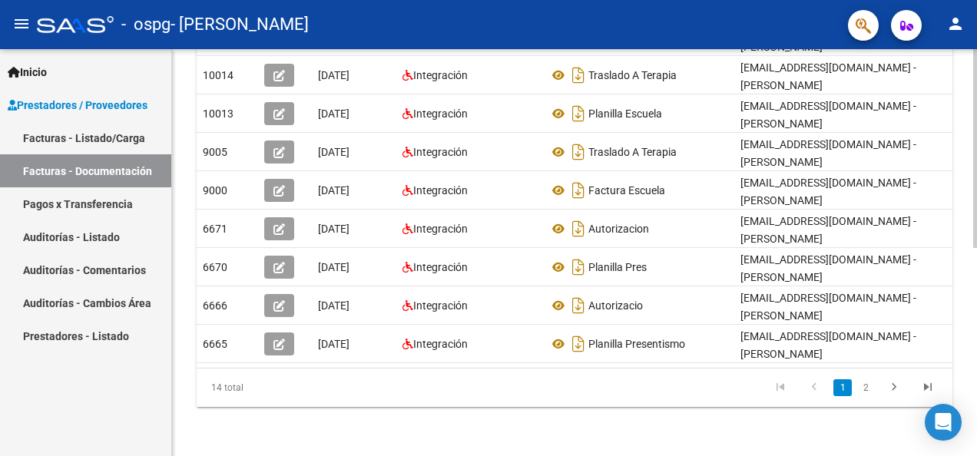
click at [976, 383] on html "menu - ospg - [PERSON_NAME] N person Inicio Instructivos Contacto OS Prestadore…" at bounding box center [488, 228] width 977 height 456
click at [897, 384] on icon "go to next page" at bounding box center [894, 389] width 20 height 18
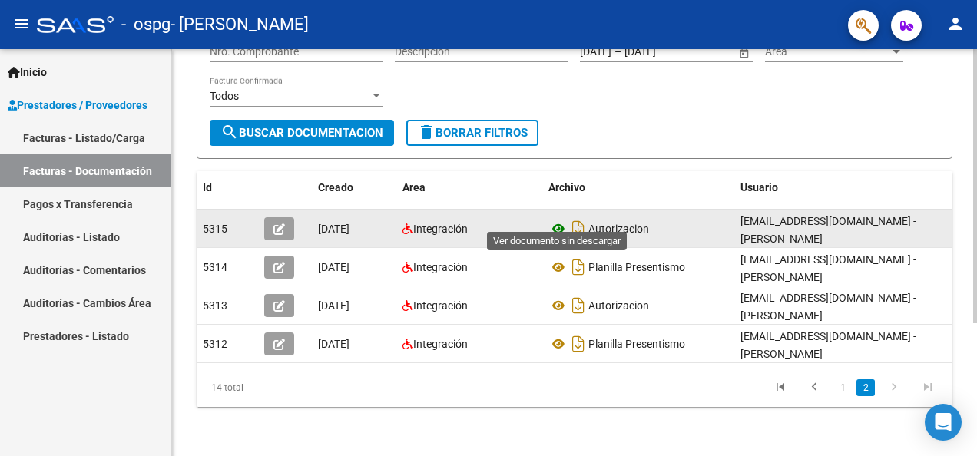
click at [557, 220] on icon at bounding box center [558, 229] width 20 height 18
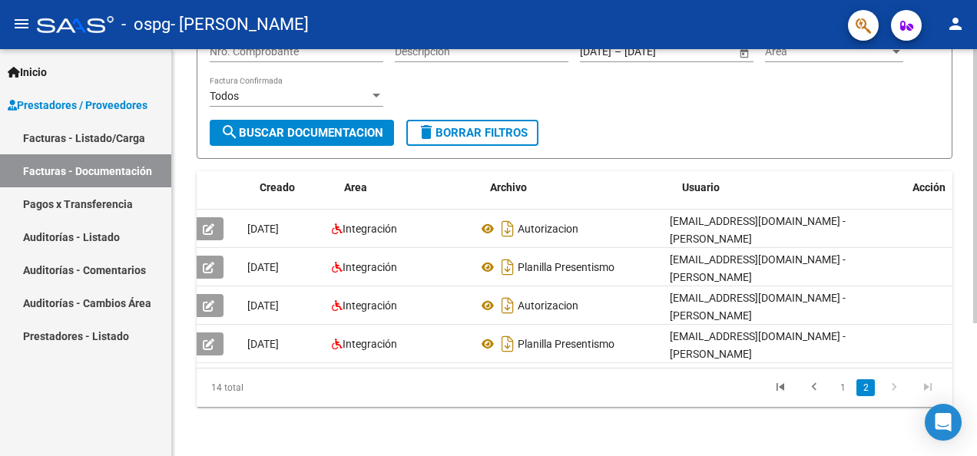
scroll to position [0, 89]
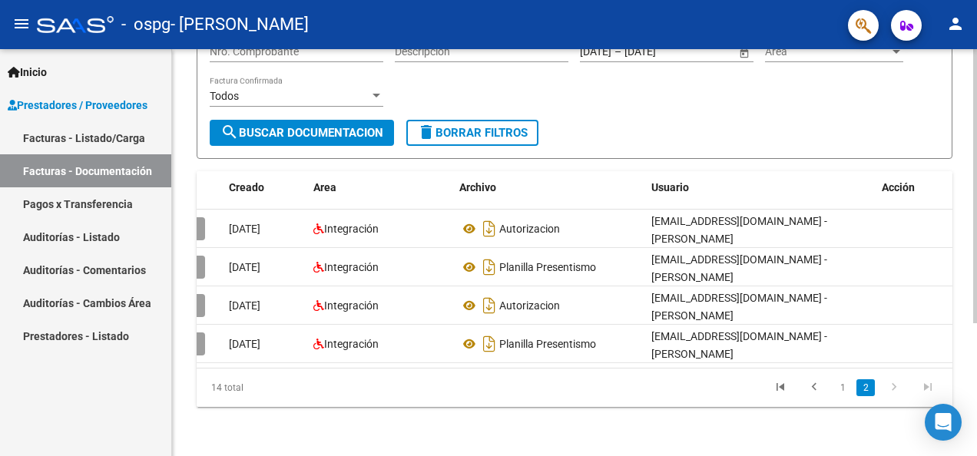
click at [976, 327] on html "menu - ospg - [PERSON_NAME] N person Inicio Instructivos Contacto OS Prestadore…" at bounding box center [488, 228] width 977 height 456
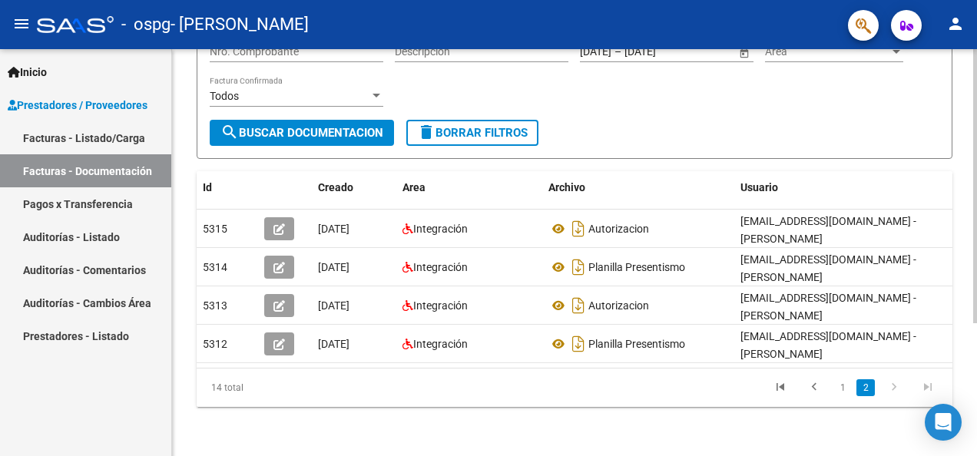
click at [975, 230] on div at bounding box center [975, 319] width 4 height 274
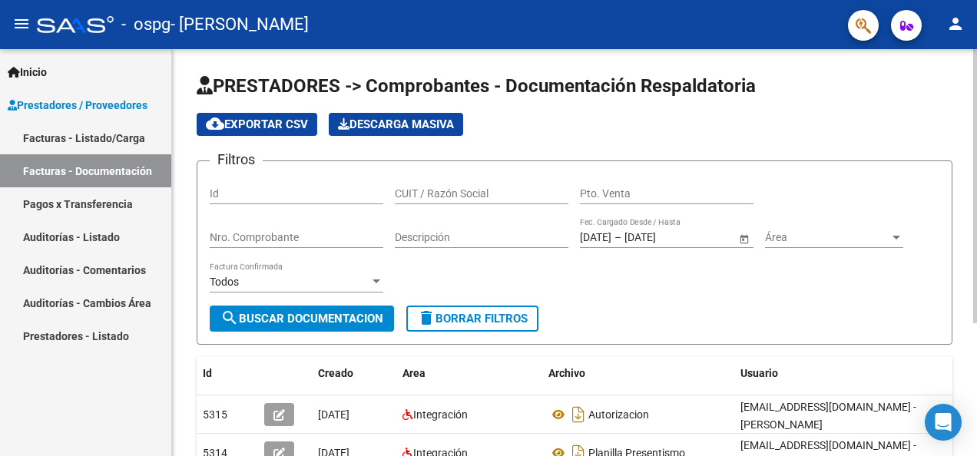
click at [976, 21] on html "menu - ospg - [PERSON_NAME] N person Inicio Instructivos Contacto OS Prestadore…" at bounding box center [488, 228] width 977 height 456
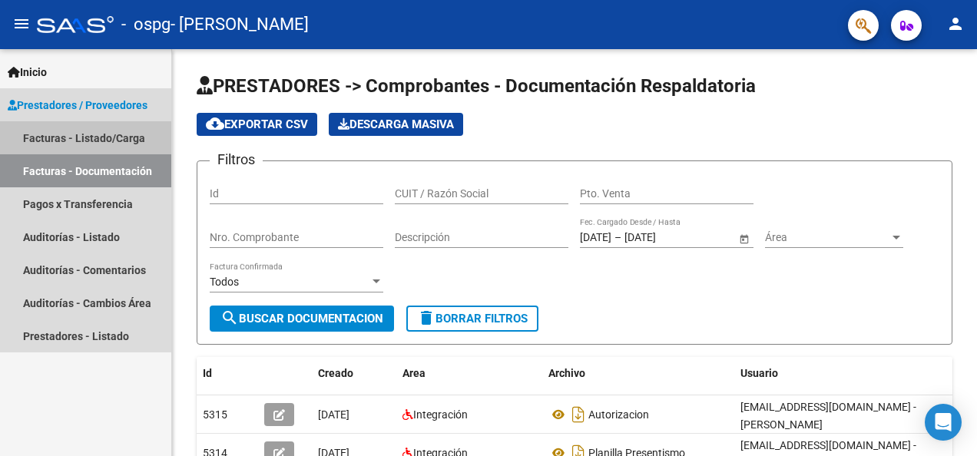
click at [61, 134] on link "Facturas - Listado/Carga" at bounding box center [85, 137] width 171 height 33
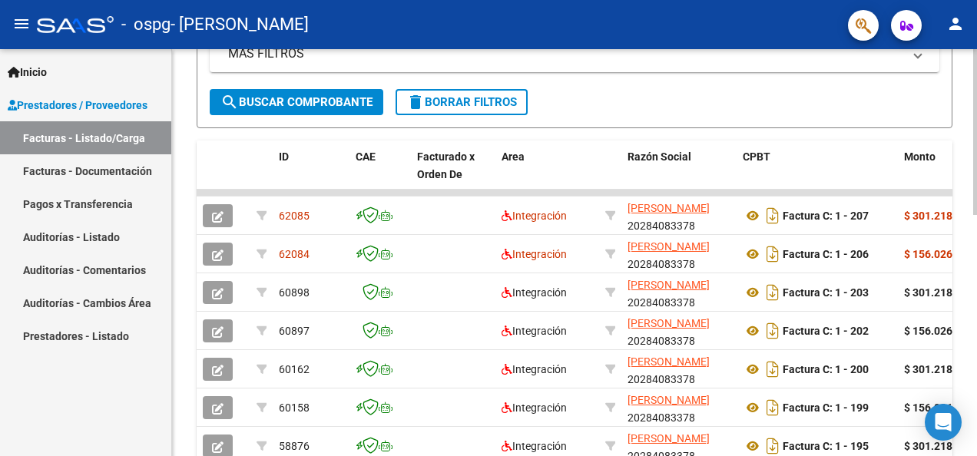
scroll to position [364, 0]
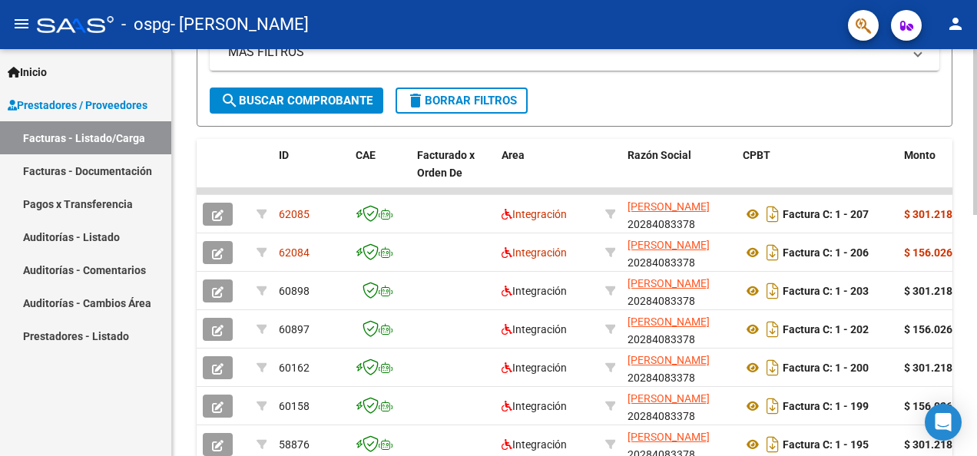
click at [976, 327] on html "menu - ospg - [PERSON_NAME] N person Inicio Instructivos Contacto OS Prestadore…" at bounding box center [488, 228] width 977 height 456
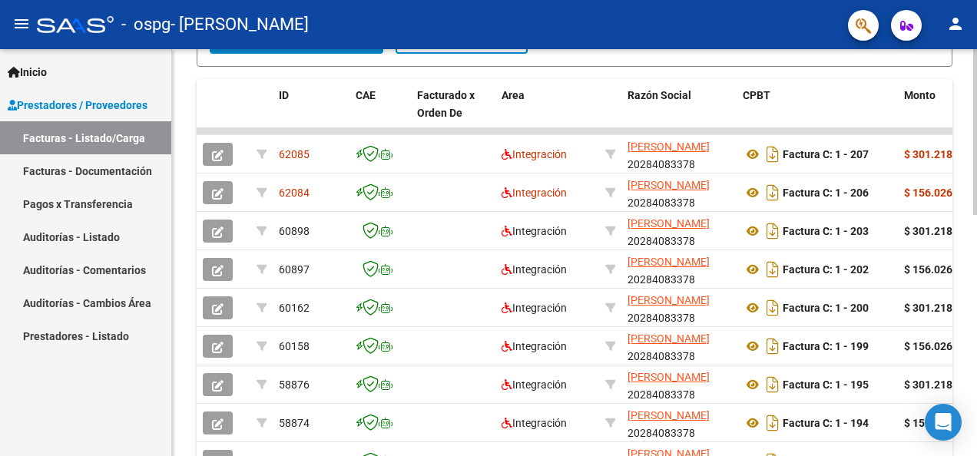
scroll to position [425, 0]
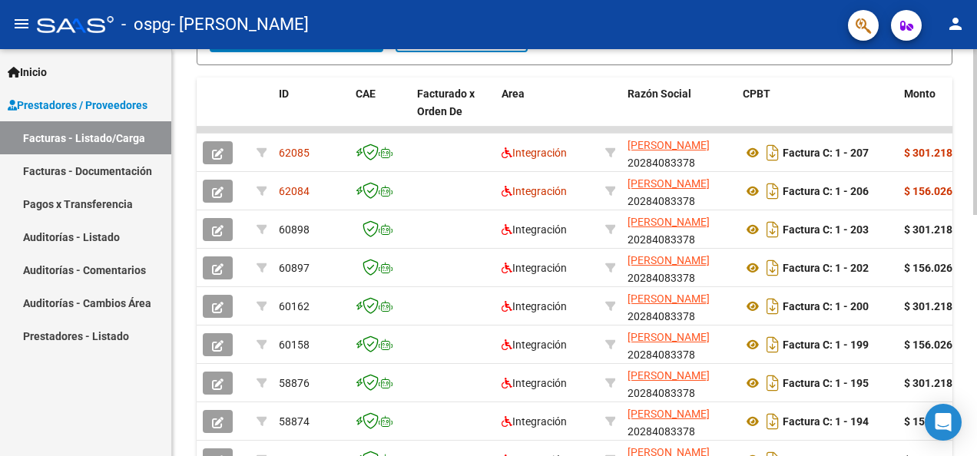
click at [976, 270] on html "menu - ospg - [PERSON_NAME] N person Inicio Instructivos Contacto OS Prestadore…" at bounding box center [488, 228] width 977 height 456
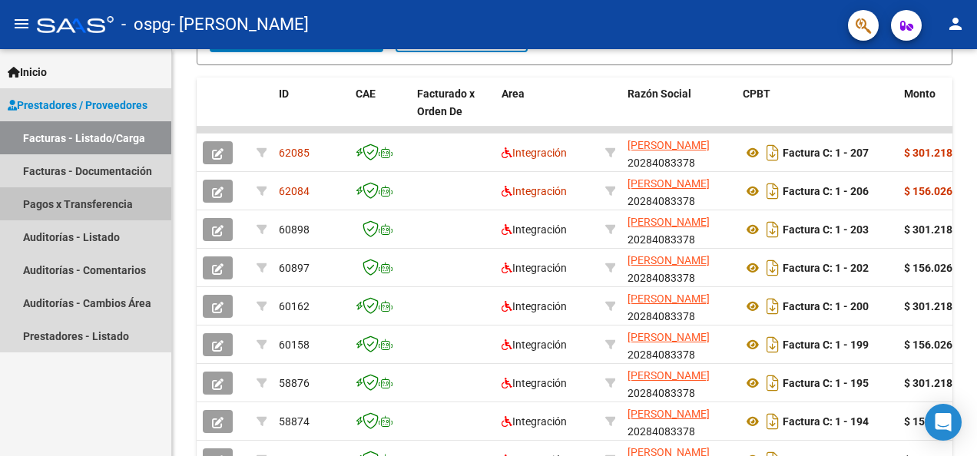
click at [49, 204] on link "Pagos x Transferencia" at bounding box center [85, 203] width 171 height 33
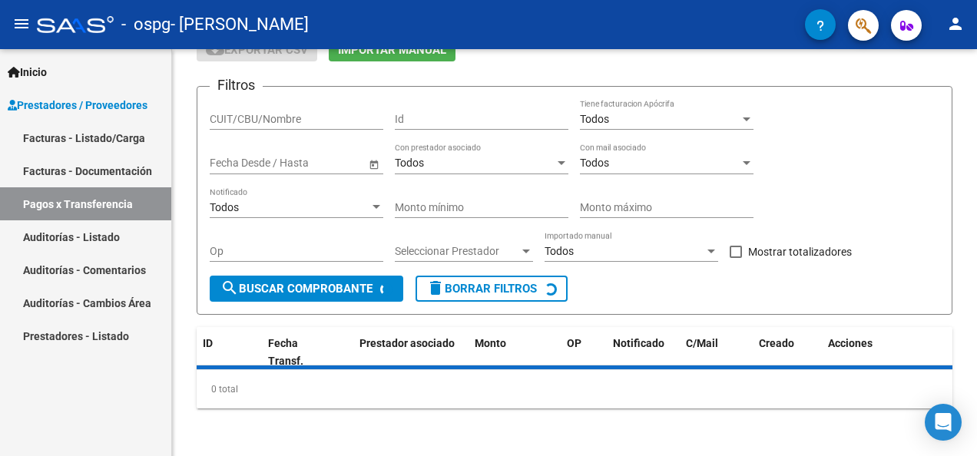
scroll to position [171, 0]
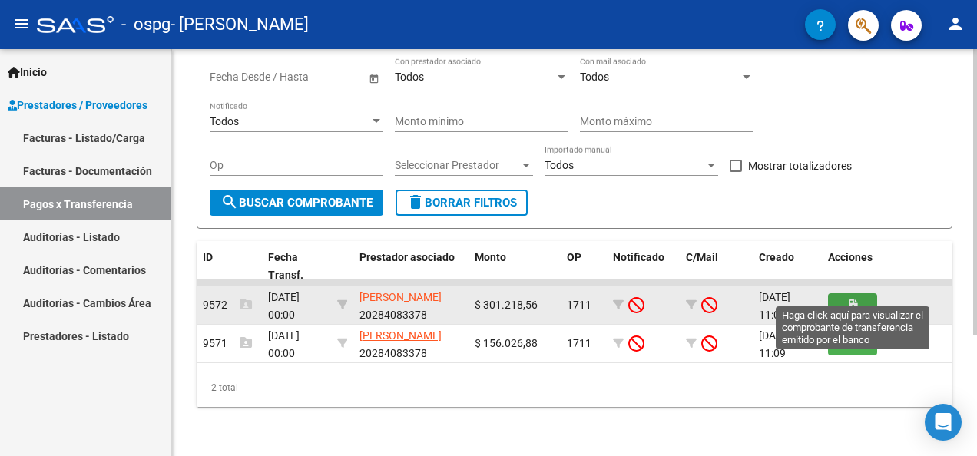
click at [848, 299] on icon "button" at bounding box center [852, 305] width 8 height 12
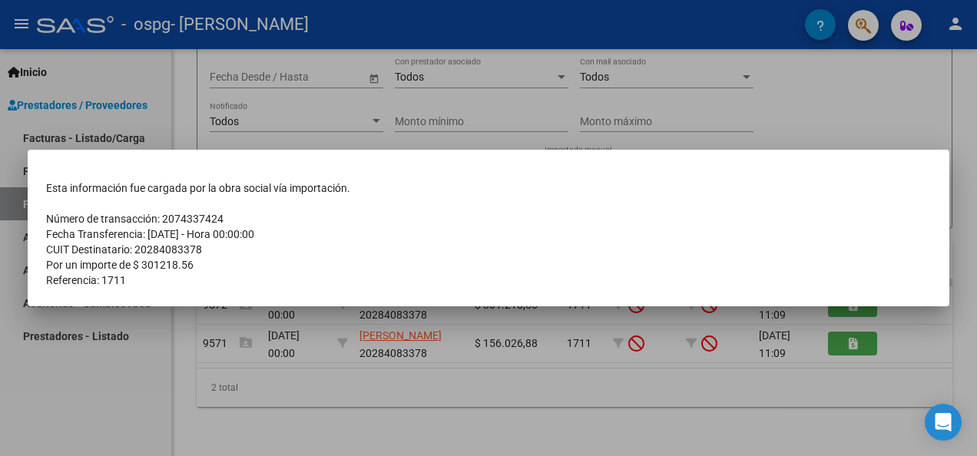
click at [230, 450] on div at bounding box center [488, 228] width 977 height 456
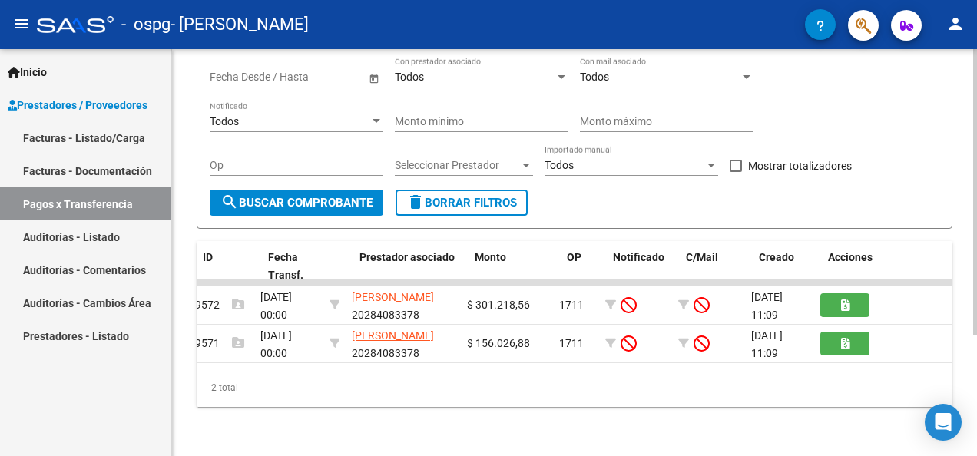
scroll to position [0, 0]
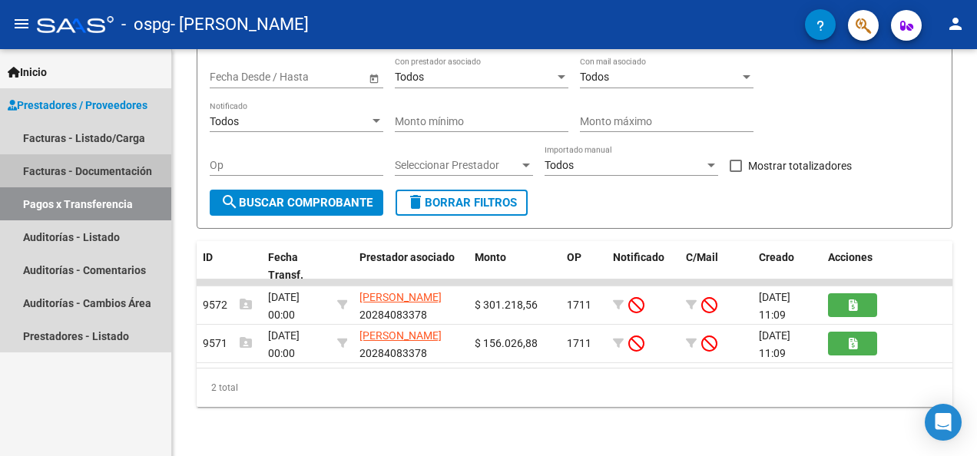
click at [79, 166] on link "Facturas - Documentación" at bounding box center [85, 170] width 171 height 33
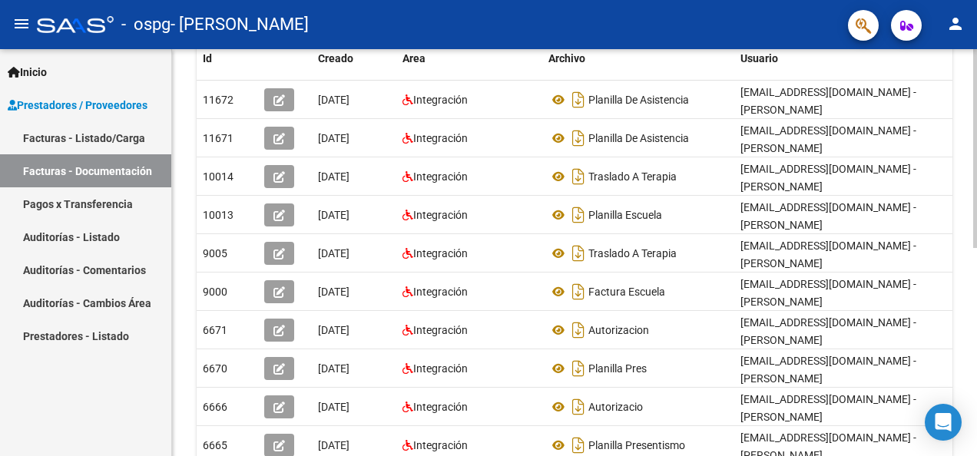
scroll to position [318, 0]
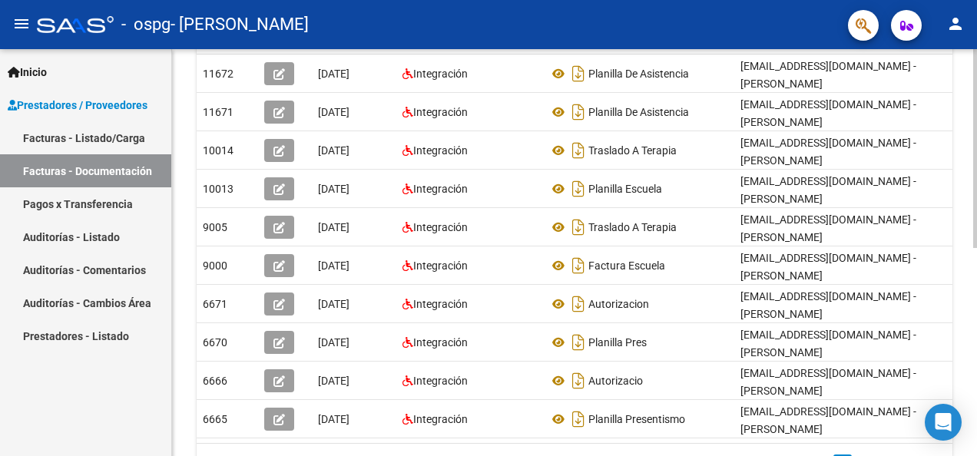
click at [976, 339] on div at bounding box center [975, 319] width 4 height 199
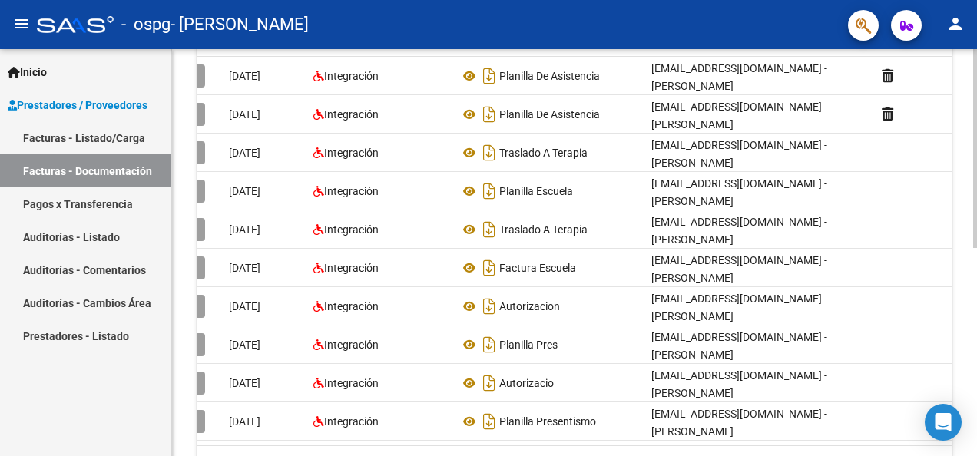
scroll to position [0, 0]
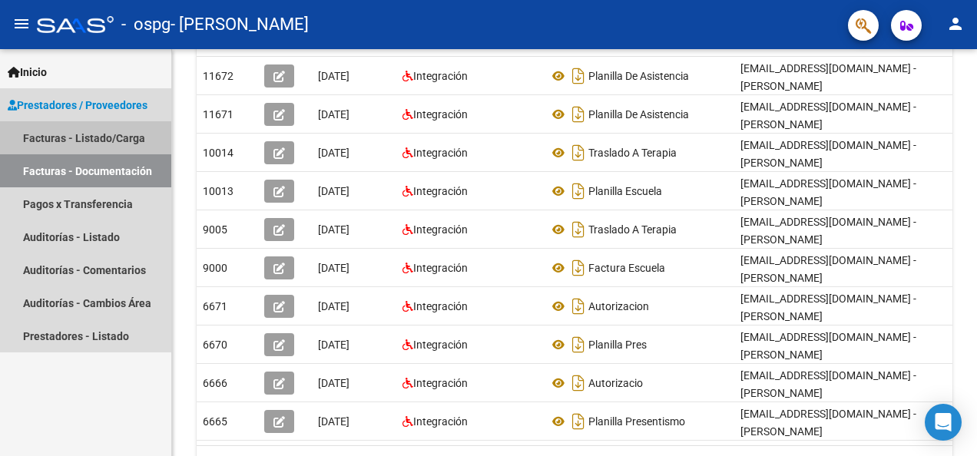
click at [66, 130] on link "Facturas - Listado/Carga" at bounding box center [85, 137] width 171 height 33
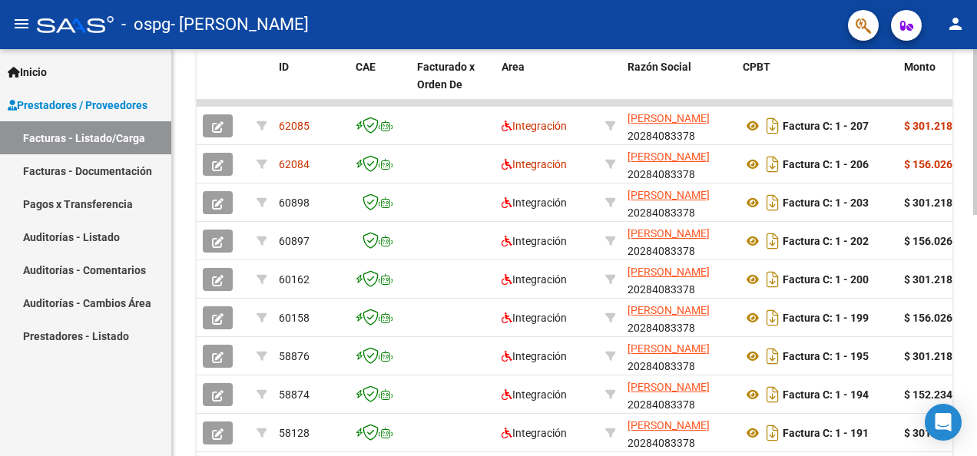
scroll to position [457, 0]
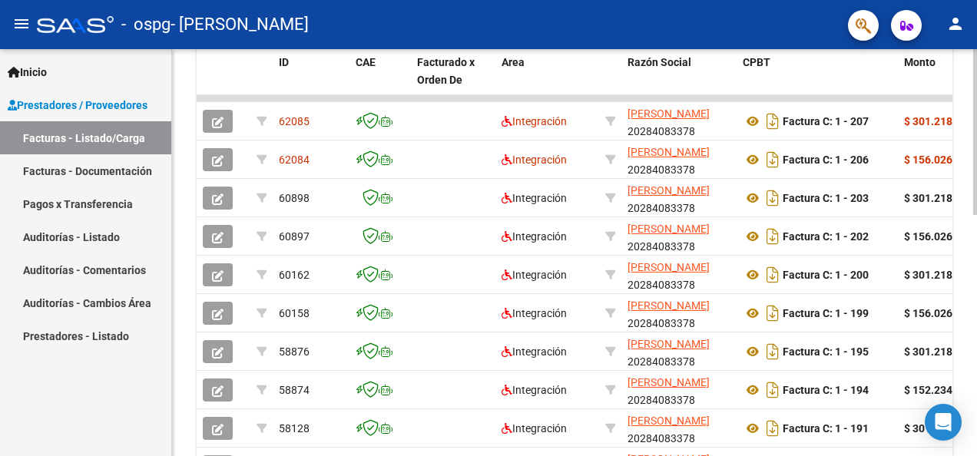
click at [976, 278] on html "menu - ospg - [PERSON_NAME] N person Inicio Instructivos Contacto OS Prestadore…" at bounding box center [488, 228] width 977 height 456
